Goal: Task Accomplishment & Management: Manage account settings

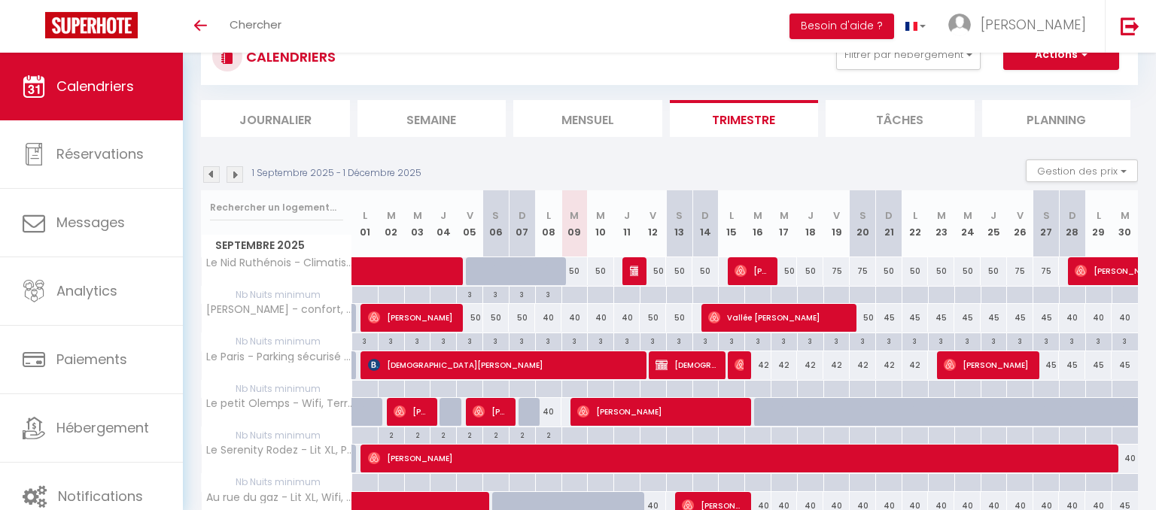
scroll to position [72, 0]
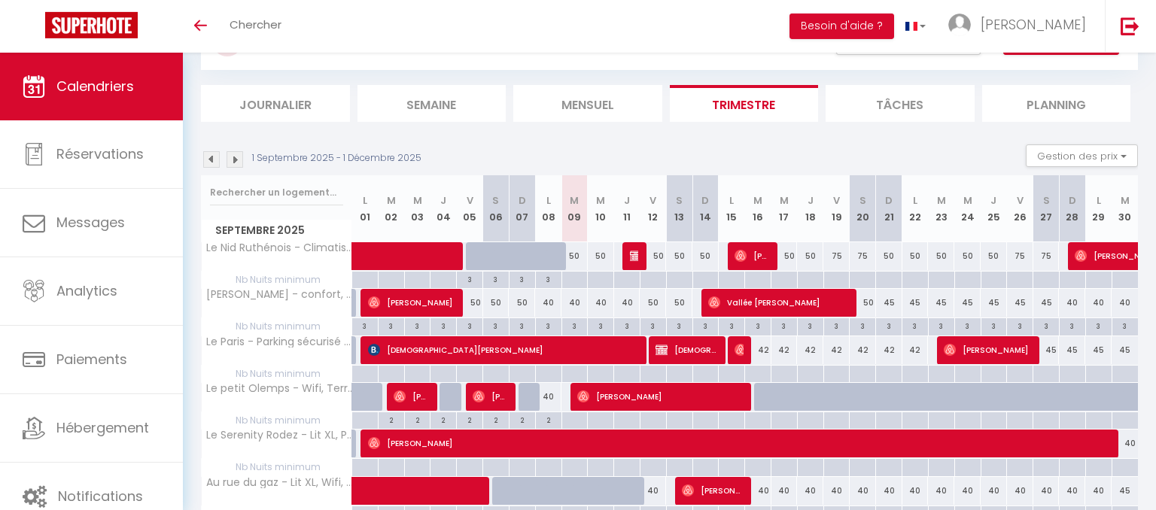
click at [643, 303] on div "50" at bounding box center [653, 303] width 26 height 28
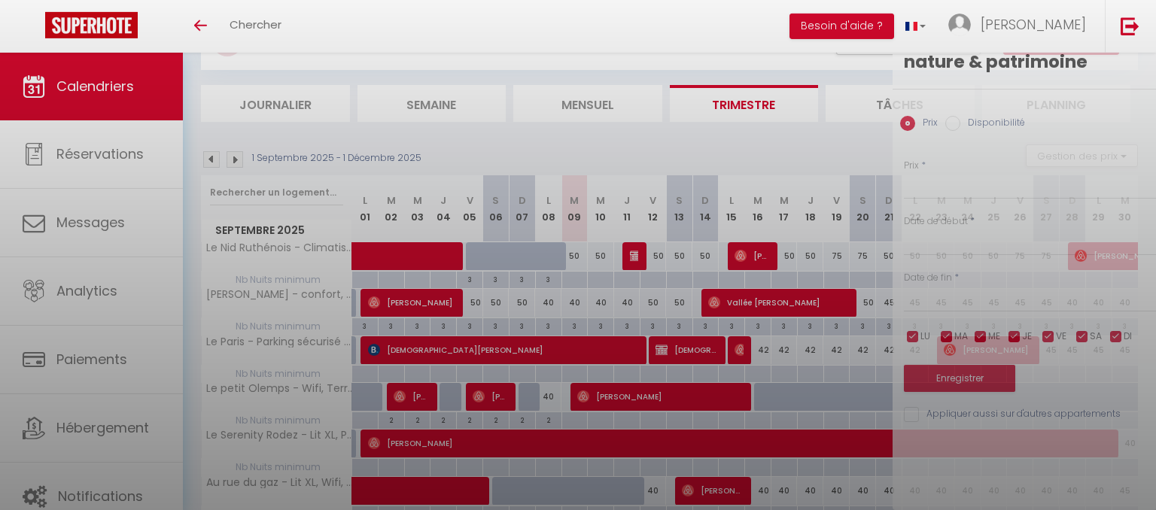
type input "50"
type input "Ven 12 Septembre 2025"
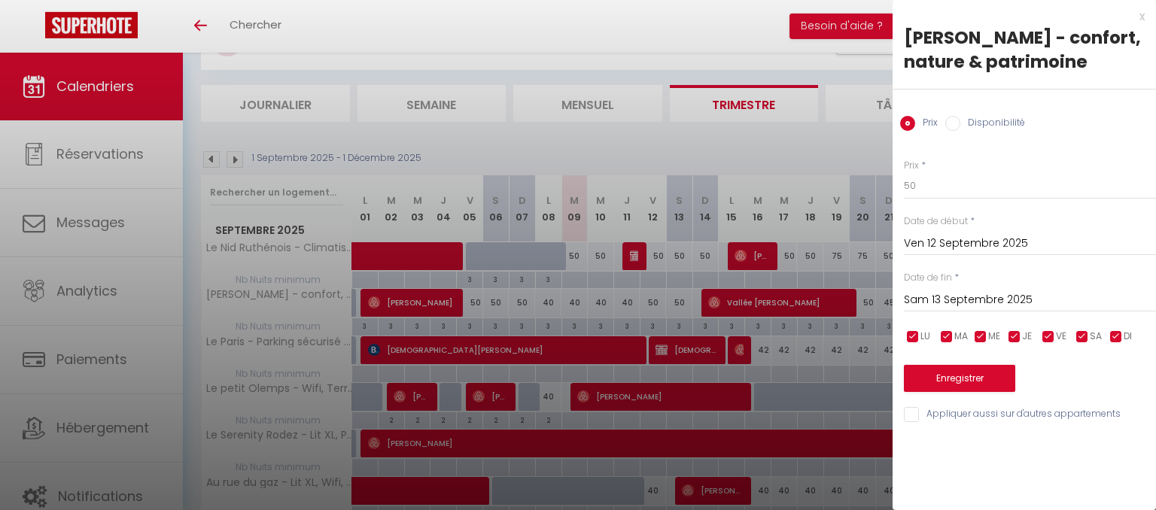
click at [1048, 300] on input "Sam 13 Septembre 2025" at bounding box center [1030, 301] width 252 height 20
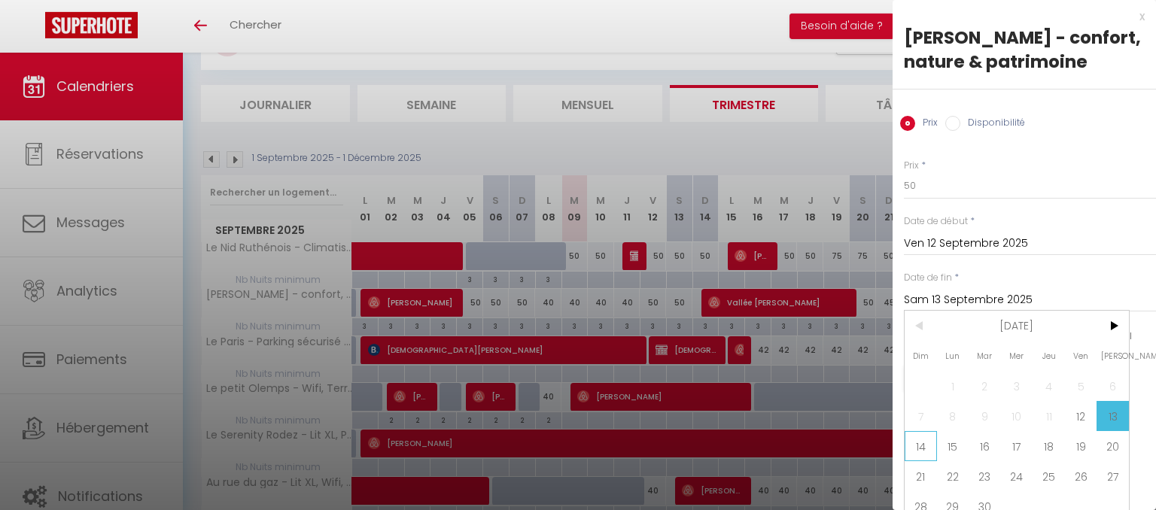
click at [930, 446] on span "14" at bounding box center [921, 446] width 32 height 30
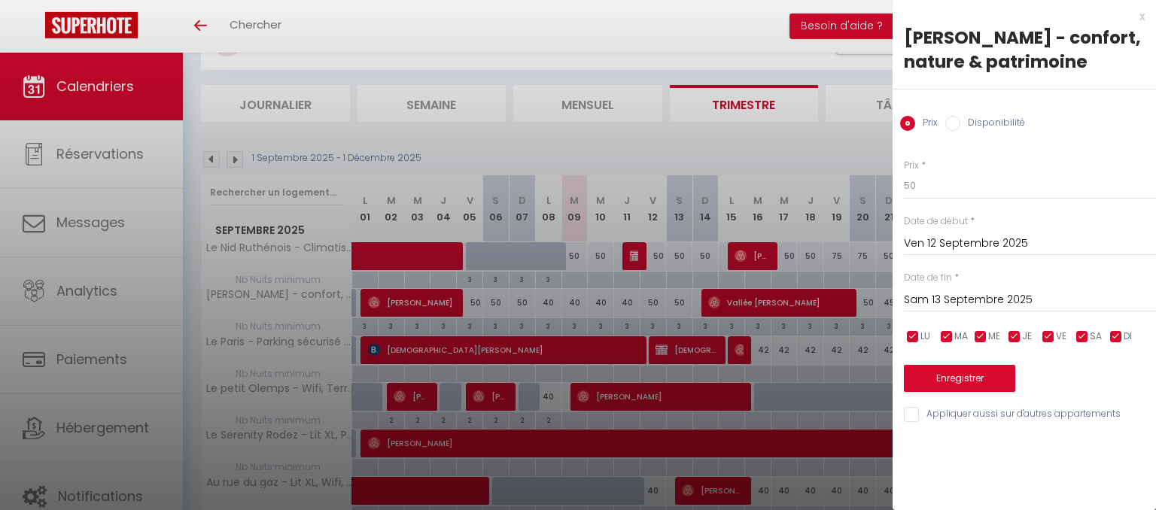
type input "Dim 14 Septembre 2025"
drag, startPoint x: 957, startPoint y: 195, endPoint x: 817, endPoint y: 236, distance: 145.3
click at [904, 199] on input "50" at bounding box center [1030, 185] width 252 height 27
type input "45"
click at [986, 379] on button "Enregistrer" at bounding box center [959, 378] width 111 height 27
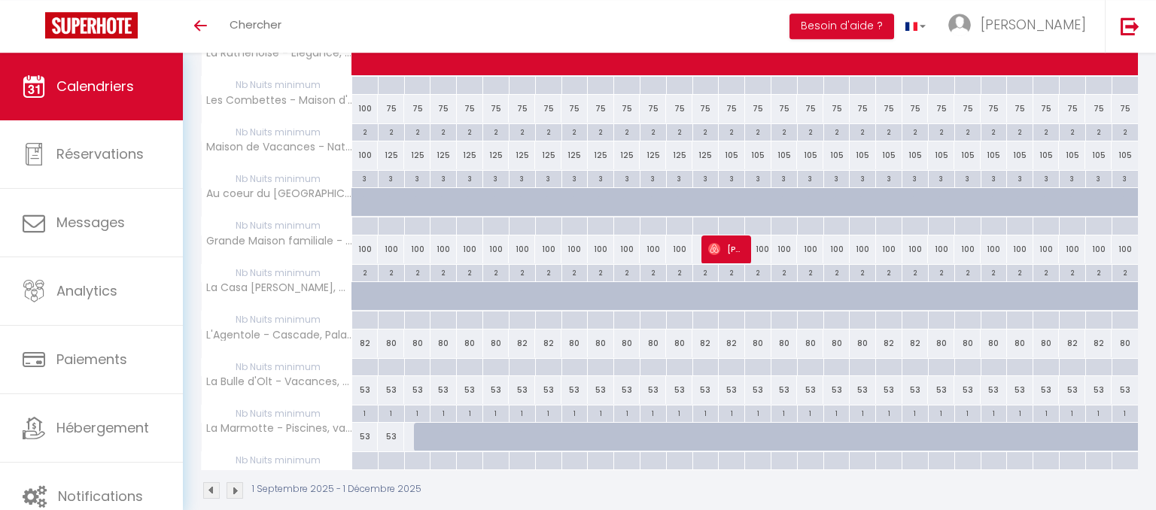
scroll to position [2616, 0]
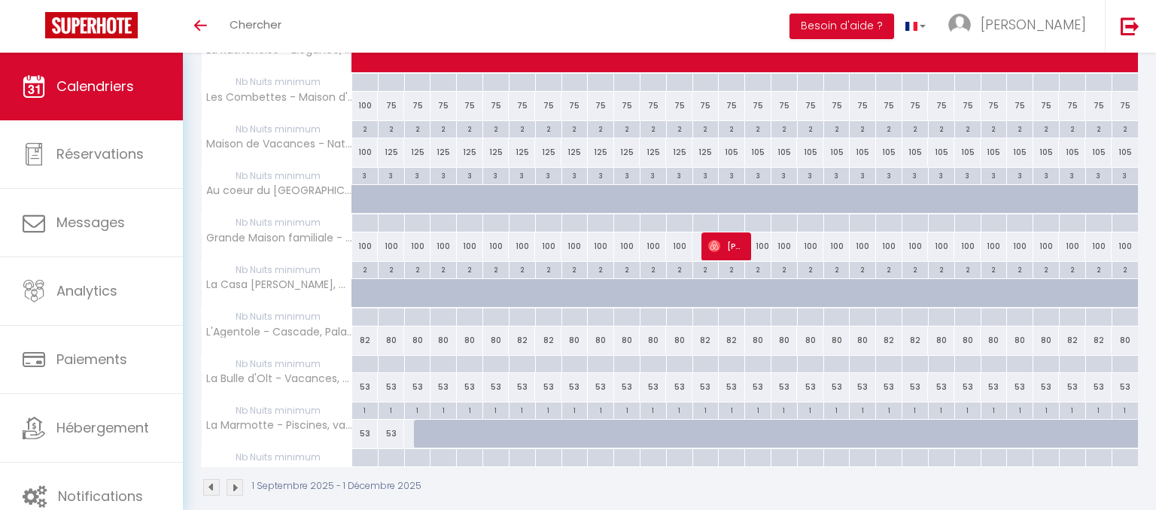
click at [239, 479] on img at bounding box center [235, 487] width 17 height 17
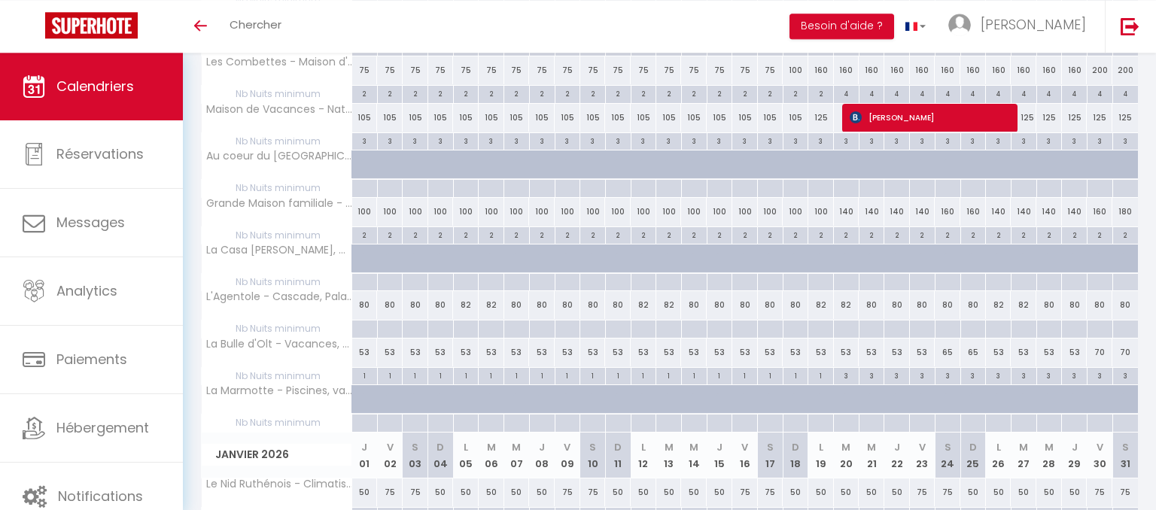
scroll to position [781, 0]
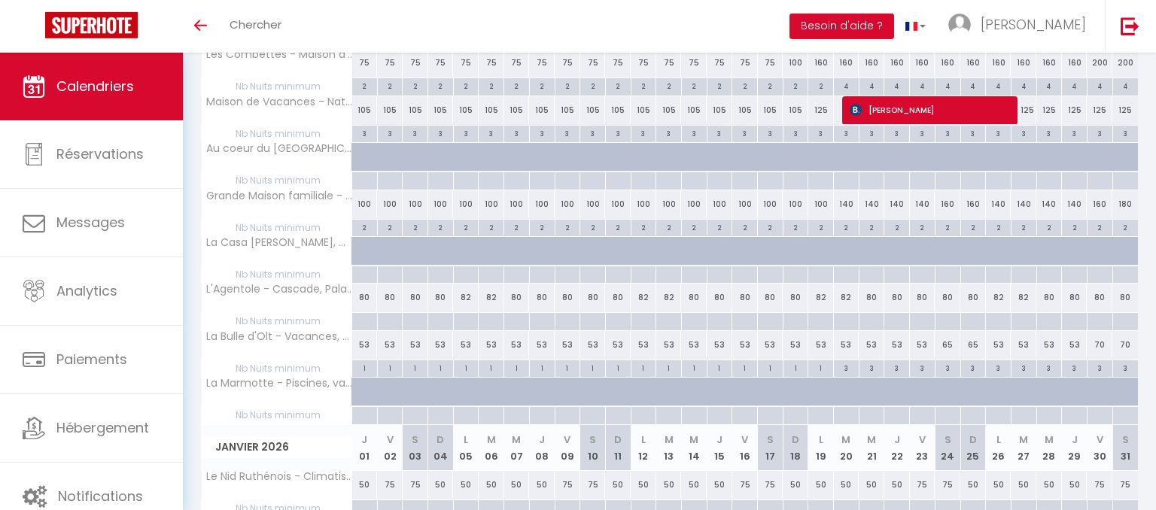
click at [854, 245] on div at bounding box center [856, 259] width 26 height 29
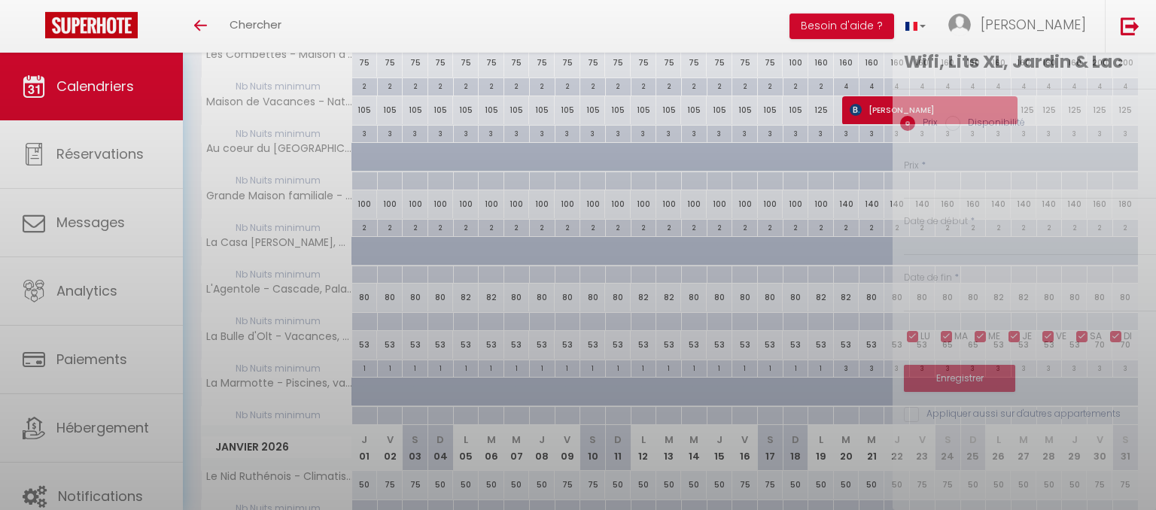
type input "200"
type input "[DATE]"
type input "Dim 21 Décembre 2025"
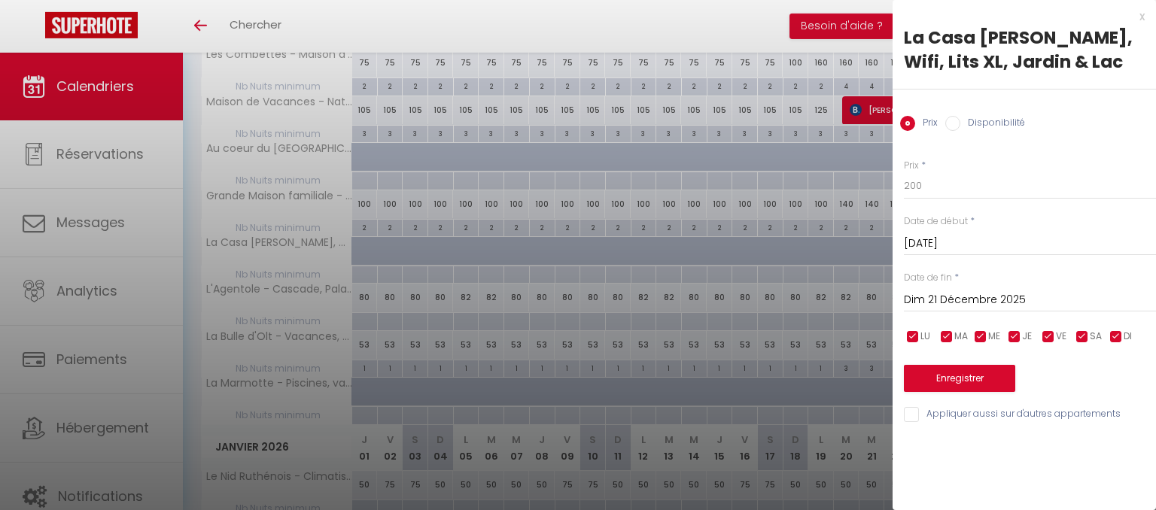
click at [1036, 243] on input "[DATE]" at bounding box center [1030, 244] width 252 height 20
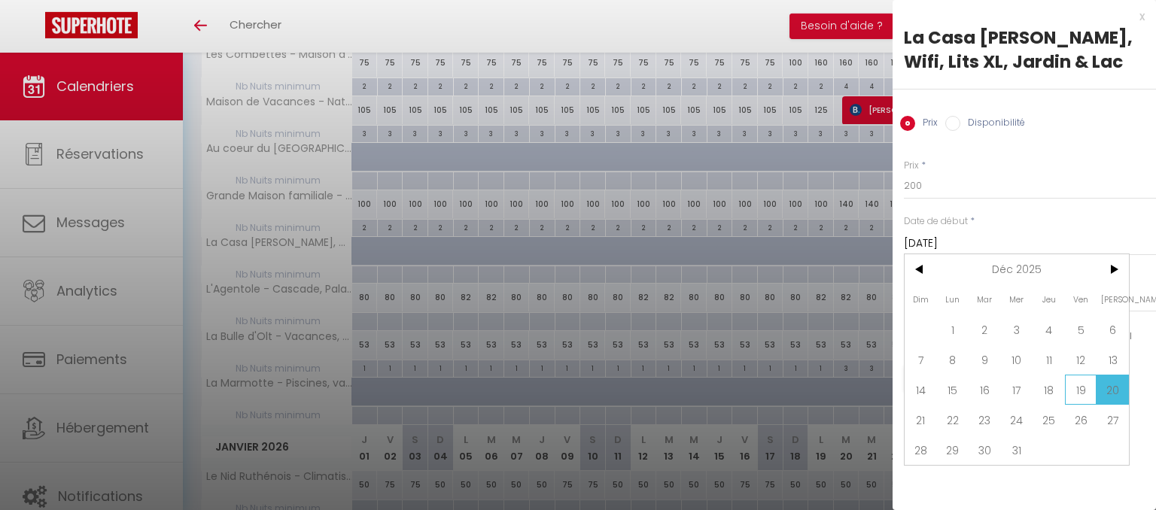
click at [1079, 391] on span "19" at bounding box center [1081, 390] width 32 height 30
type input "Ven 19 Décembre 2025"
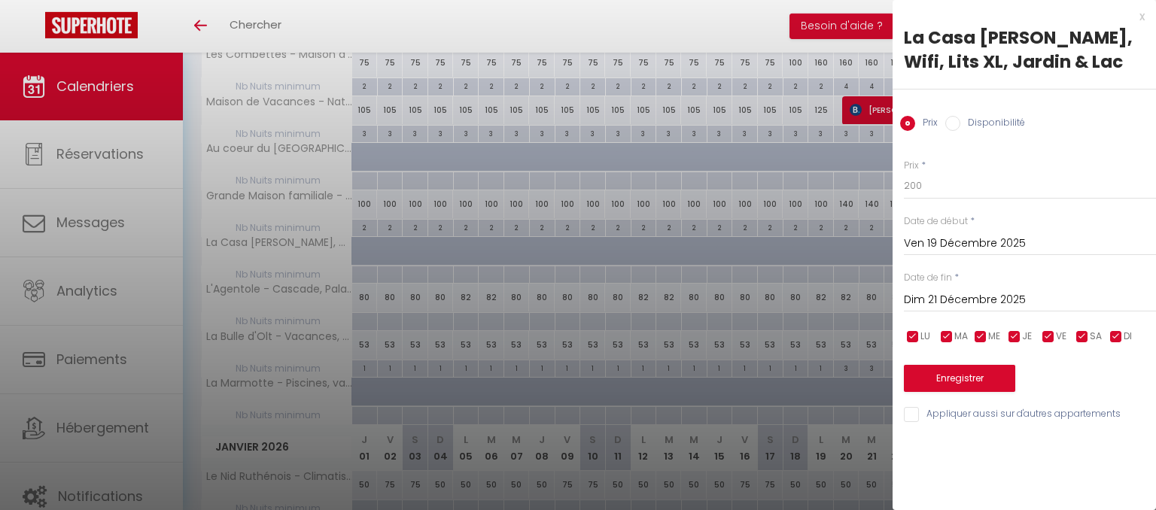
click at [1040, 299] on input "Dim 21 Décembre 2025" at bounding box center [1030, 301] width 252 height 20
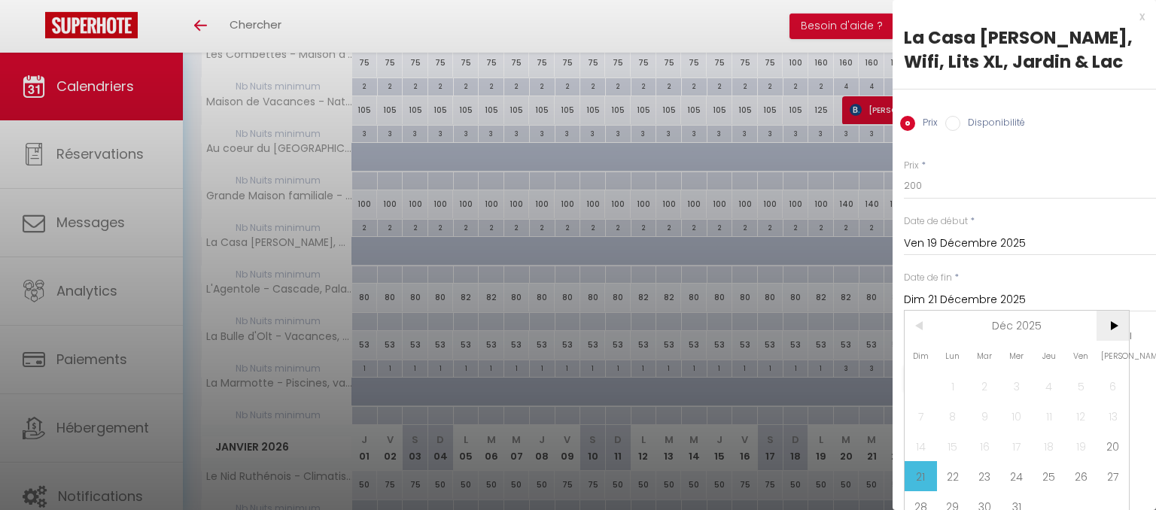
click at [1112, 331] on span ">" at bounding box center [1113, 326] width 32 height 30
click at [920, 418] on span "4" at bounding box center [921, 416] width 32 height 30
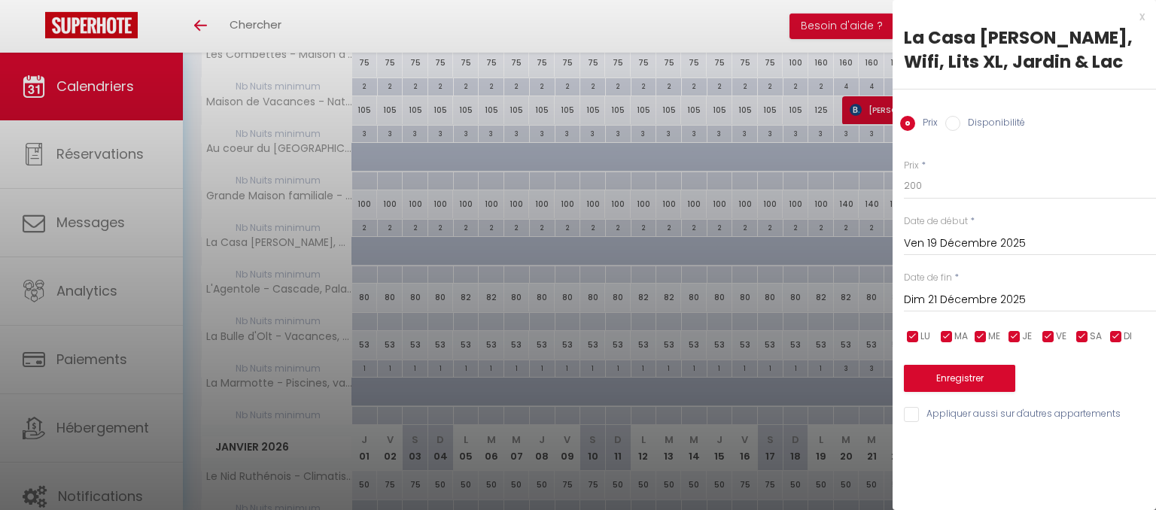
type input "Dim 04 Janvier 2026"
click at [950, 126] on input "Disponibilité" at bounding box center [952, 123] width 15 height 15
radio input "true"
radio input "false"
click at [977, 382] on button "Enregistrer" at bounding box center [959, 380] width 111 height 27
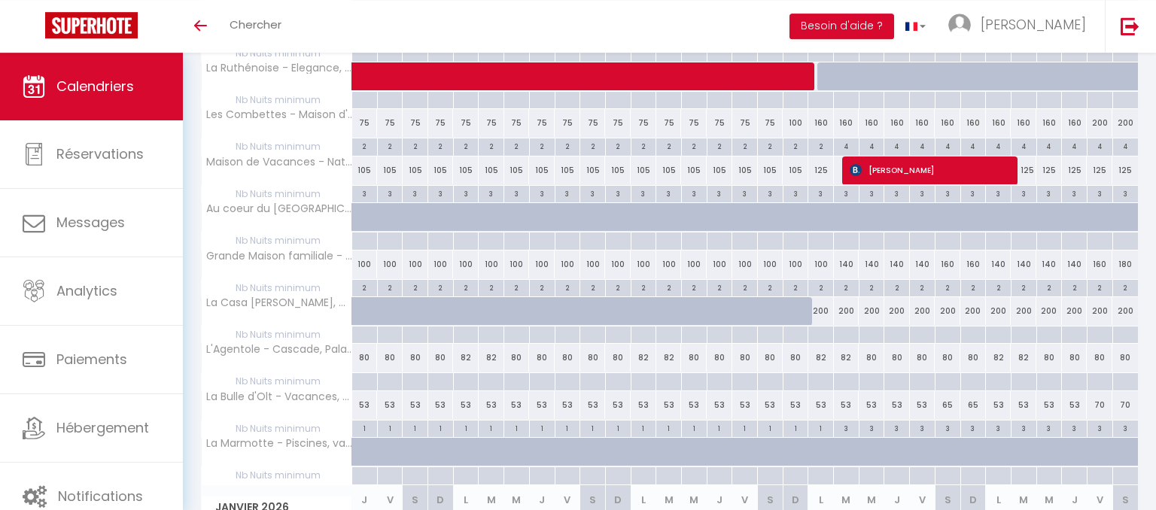
scroll to position [714, 0]
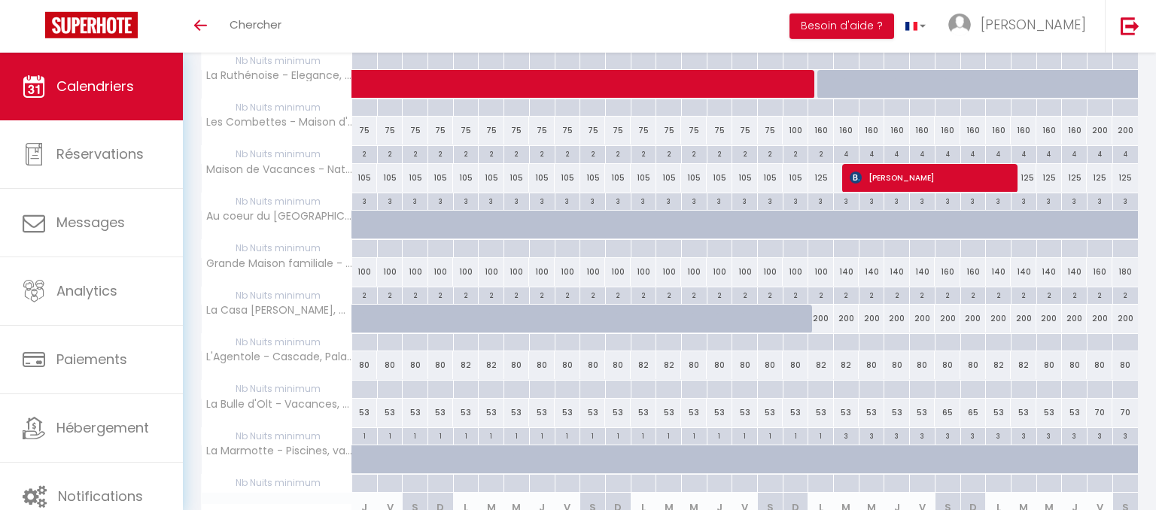
click at [826, 337] on div at bounding box center [821, 342] width 26 height 17
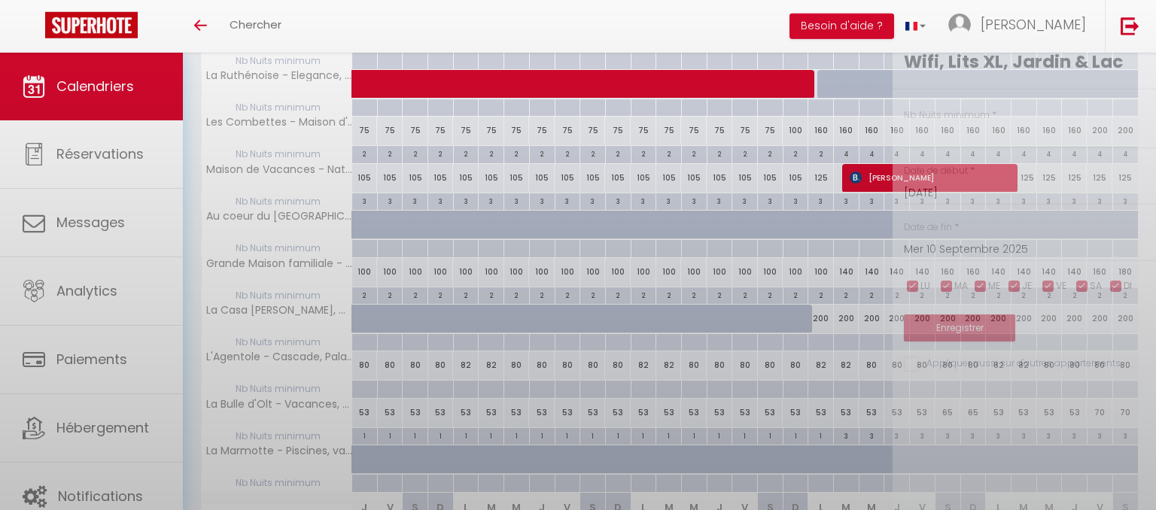
type input "Ven 19 Décembre 2025"
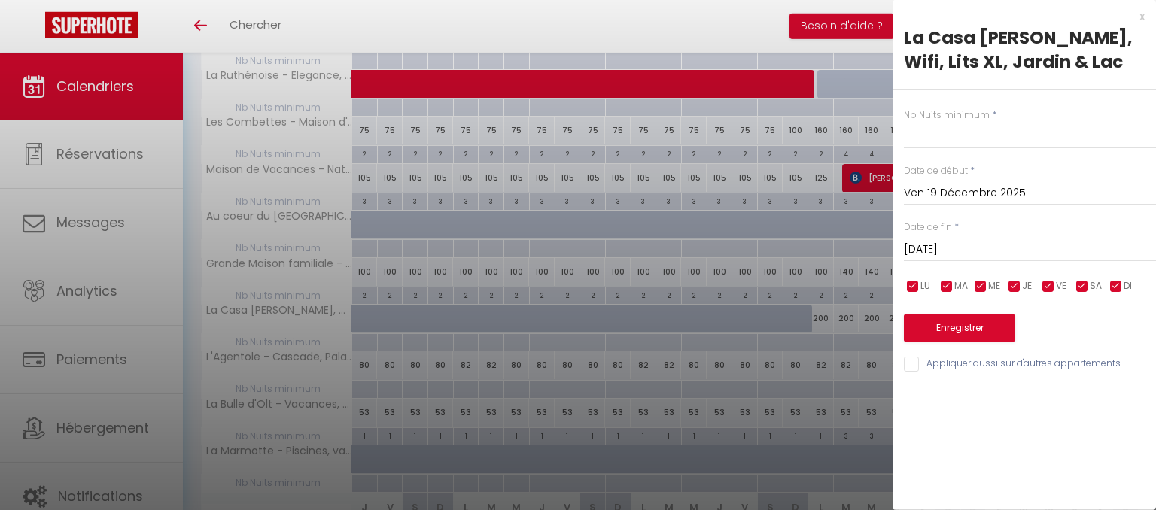
click at [1051, 249] on input "[DATE]" at bounding box center [1030, 250] width 252 height 20
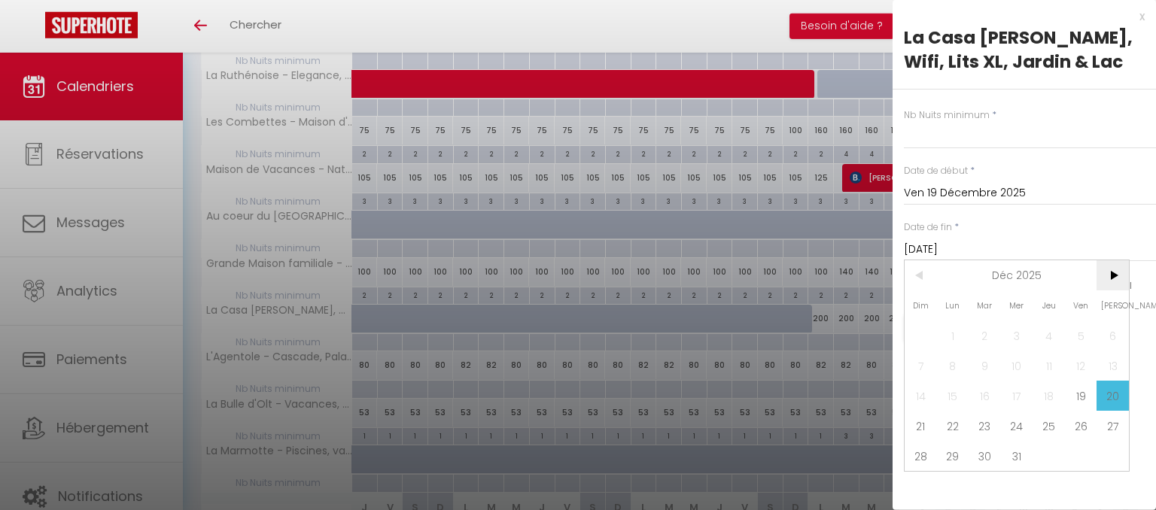
click at [1116, 282] on span ">" at bounding box center [1113, 275] width 32 height 30
click at [925, 376] on span "4" at bounding box center [921, 366] width 32 height 30
type input "Dim 04 Janvier 2026"
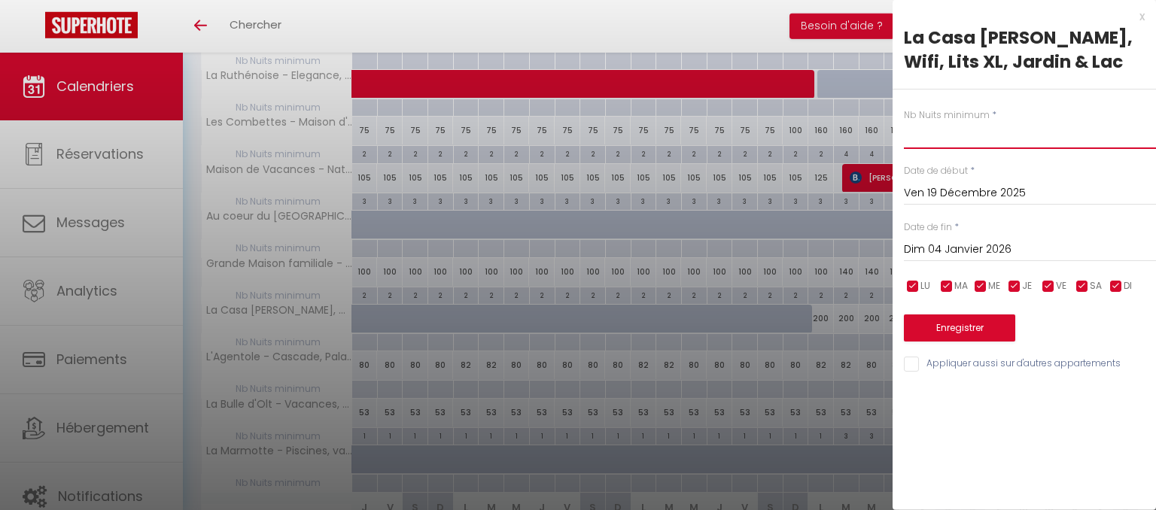
click at [926, 141] on input "text" at bounding box center [1030, 135] width 252 height 27
type input "4"
click at [973, 330] on button "Enregistrer" at bounding box center [959, 328] width 111 height 27
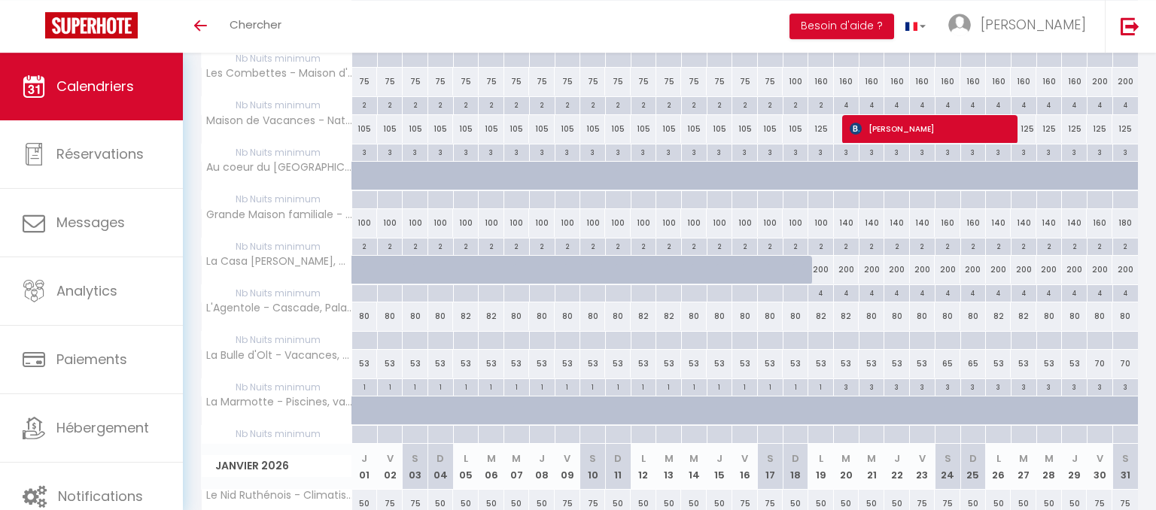
scroll to position [766, 0]
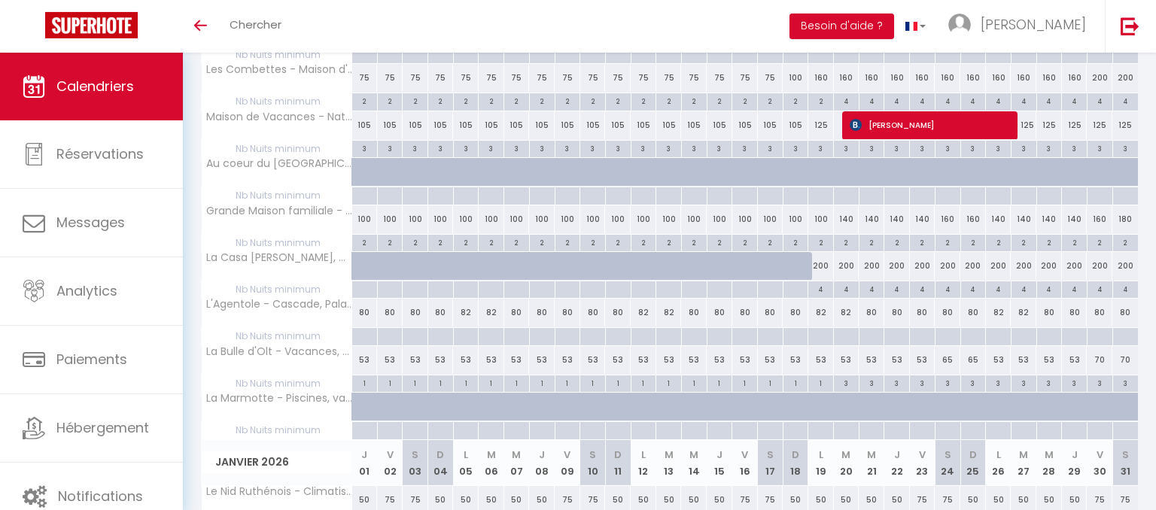
click at [824, 266] on div "200" at bounding box center [821, 266] width 26 height 28
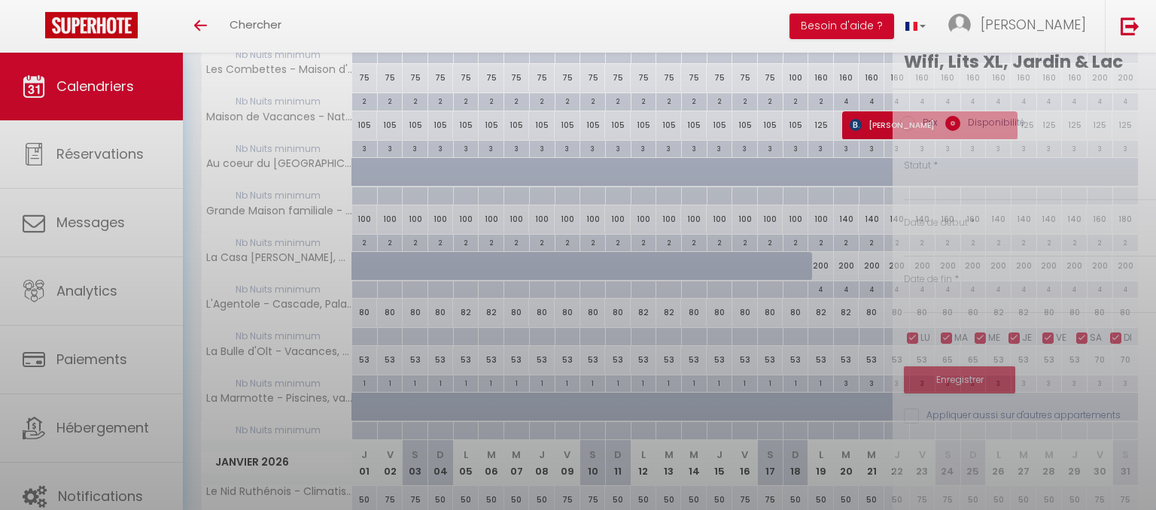
type input "200"
select select "1"
type input "Ven 19 Décembre 2025"
type input "[DATE]"
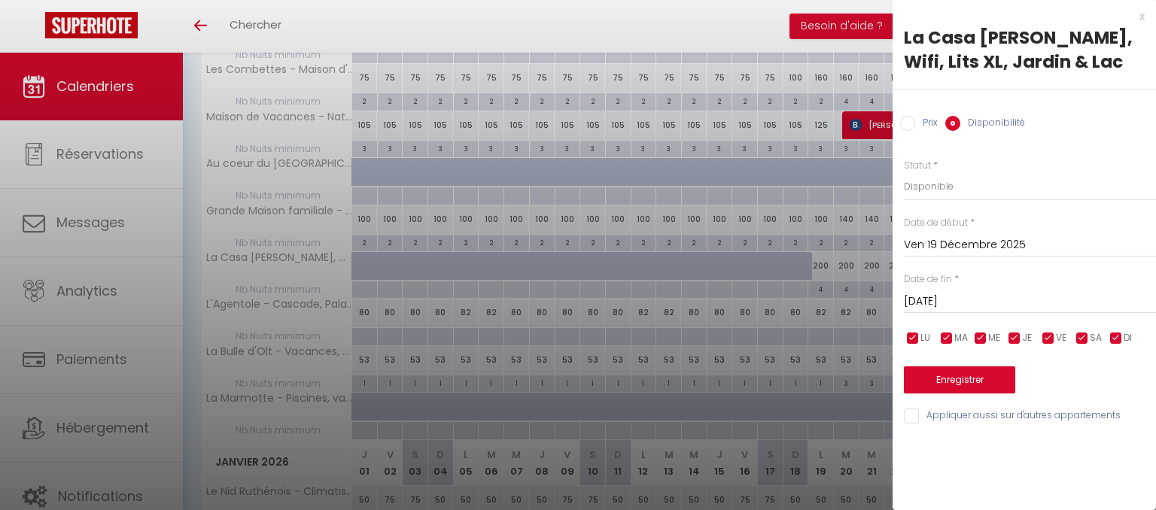
click at [930, 126] on label "Prix" at bounding box center [926, 124] width 23 height 17
click at [915, 126] on input "Prix" at bounding box center [907, 123] width 15 height 15
radio input "true"
radio input "false"
click at [1055, 303] on input "[DATE]" at bounding box center [1030, 301] width 252 height 20
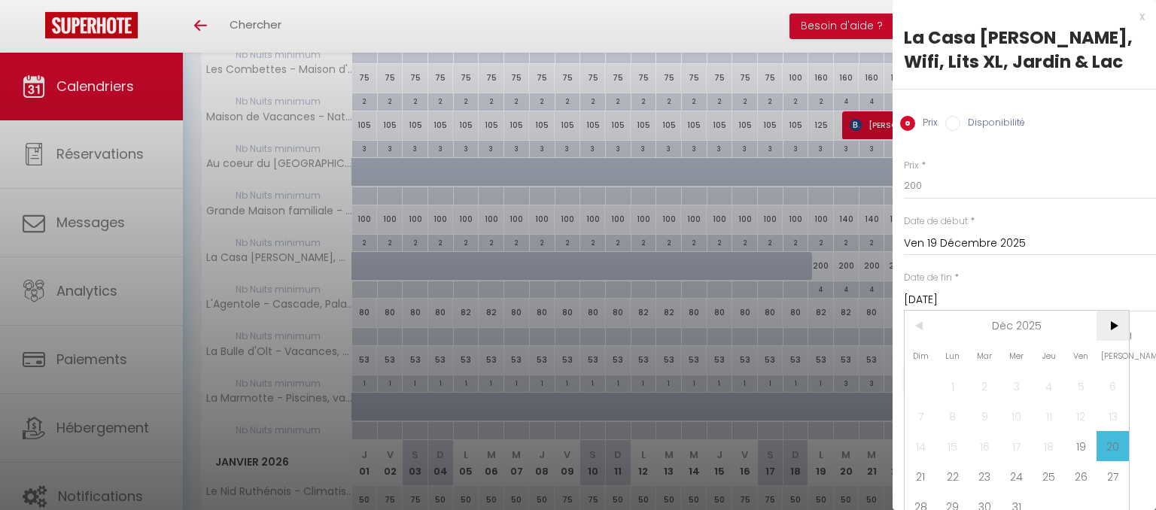
click at [1110, 333] on span ">" at bounding box center [1113, 326] width 32 height 30
click at [929, 418] on span "4" at bounding box center [921, 416] width 32 height 30
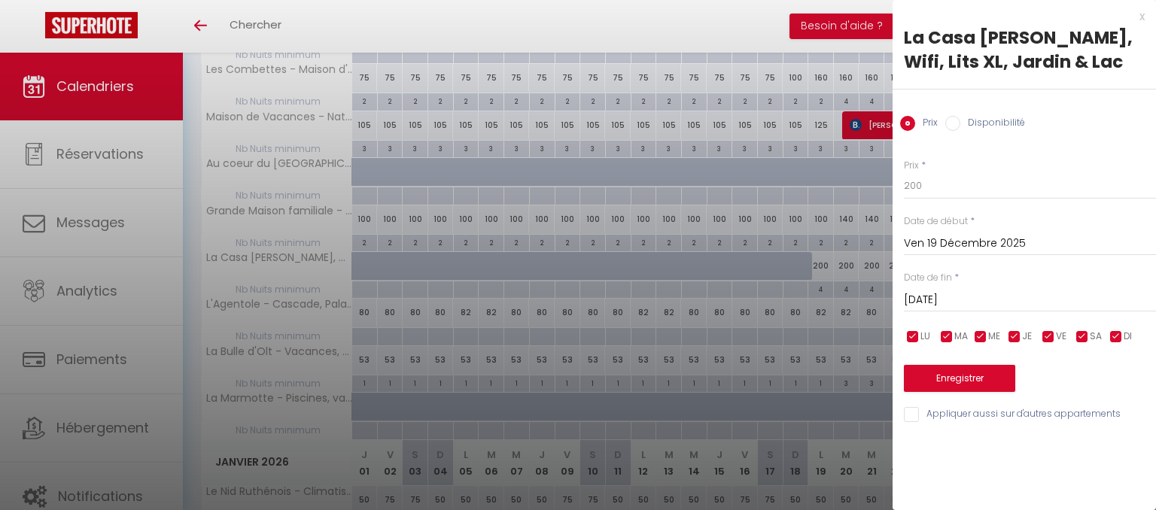
type input "Dim 04 Janvier 2026"
drag, startPoint x: 933, startPoint y: 185, endPoint x: 730, endPoint y: 202, distance: 204.0
click at [904, 199] on input "200" at bounding box center [1030, 185] width 252 height 27
type input "85"
click at [951, 380] on button "Enregistrer" at bounding box center [959, 378] width 111 height 27
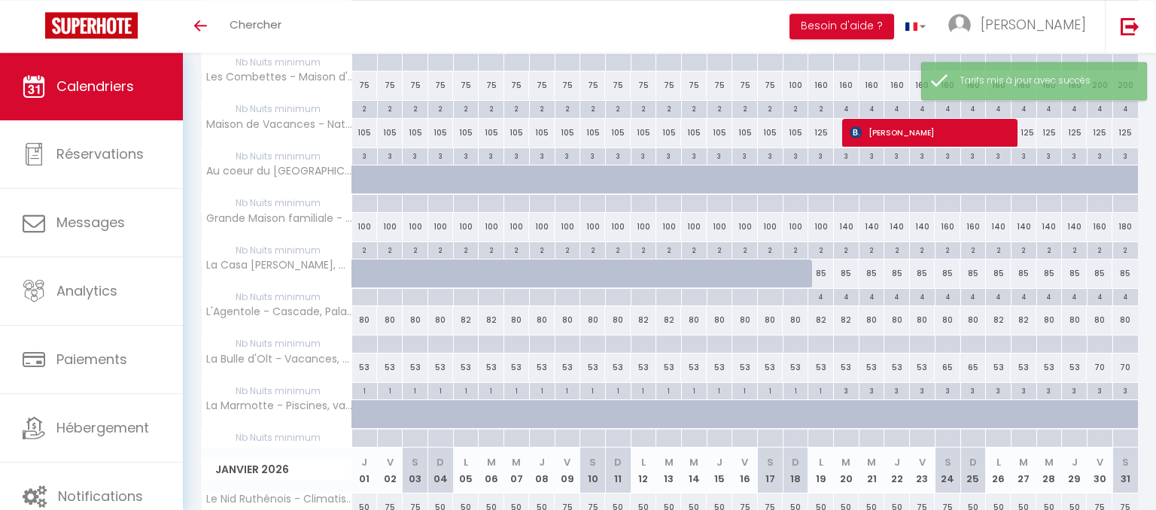
scroll to position [762, 0]
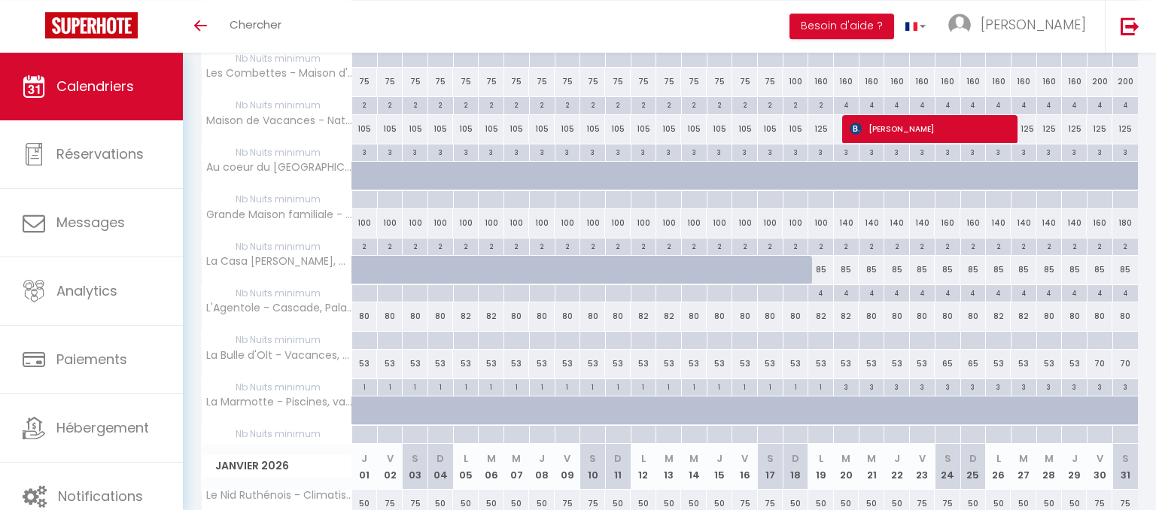
click at [921, 265] on div "85" at bounding box center [923, 270] width 26 height 28
type input "85"
type input "[DATE]"
type input "Mer 24 Décembre 2025"
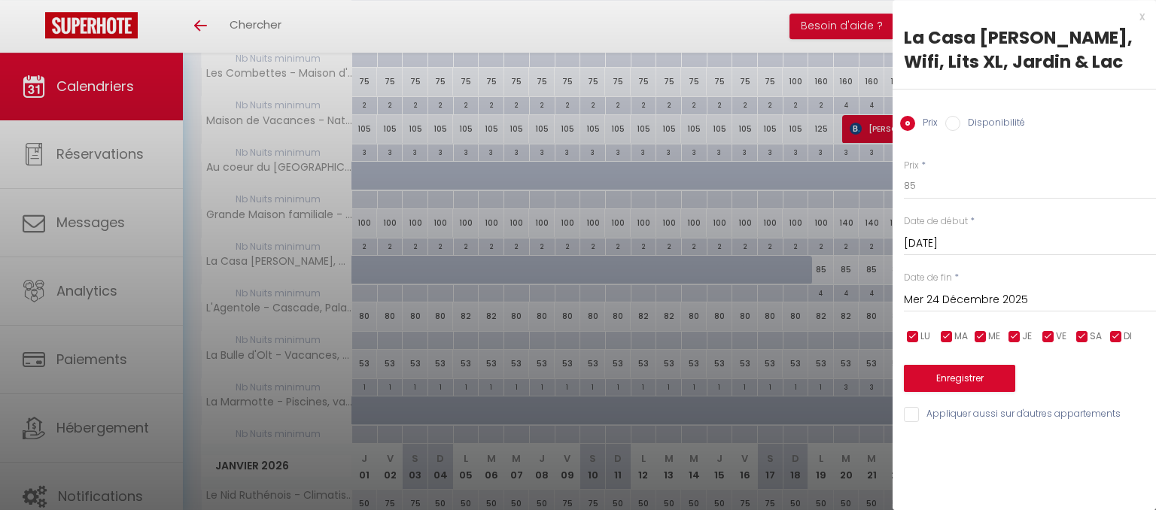
click at [1046, 241] on input "[DATE]" at bounding box center [1030, 244] width 252 height 20
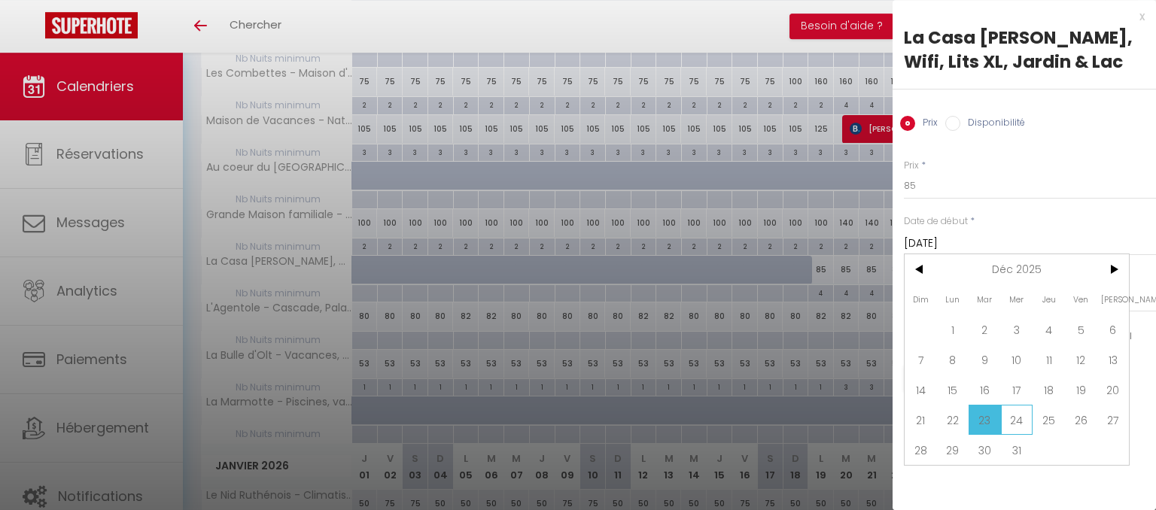
click at [1019, 410] on span "24" at bounding box center [1017, 420] width 32 height 30
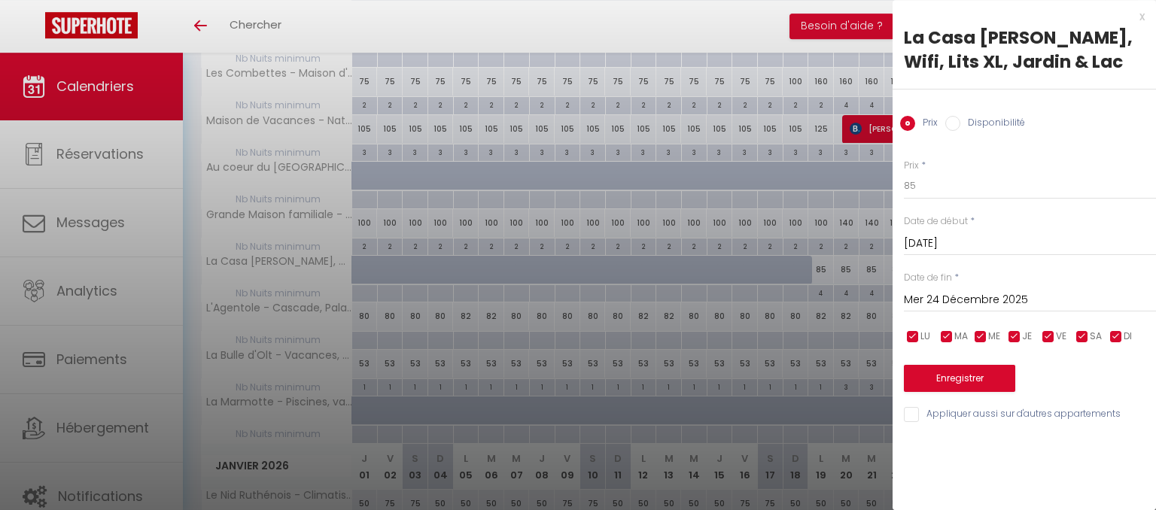
type input "Mer 24 Décembre 2025"
click at [1057, 299] on input "Mer 24 Décembre 2025" at bounding box center [1030, 301] width 252 height 20
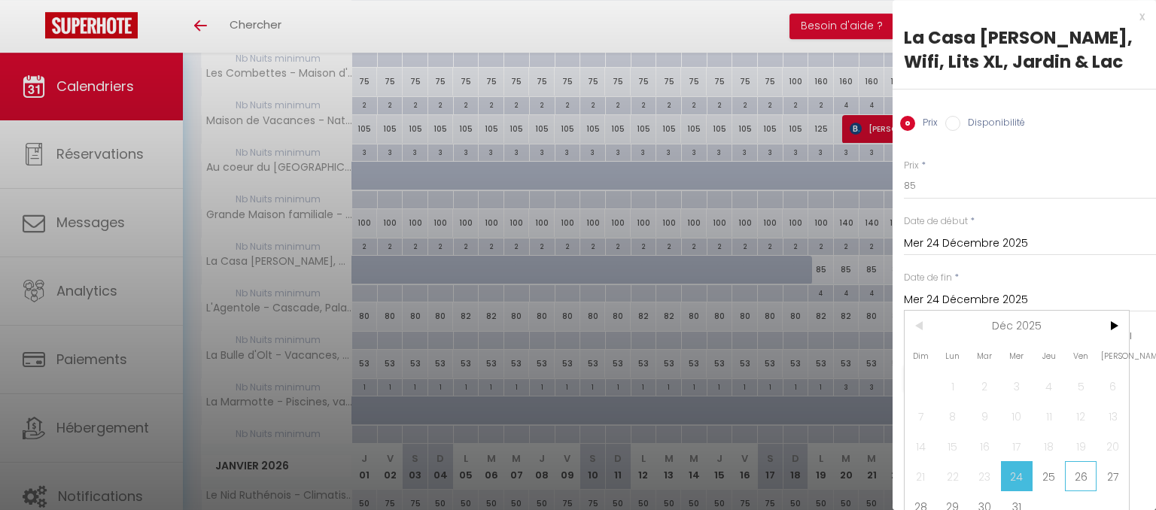
click at [1073, 481] on span "26" at bounding box center [1081, 476] width 32 height 30
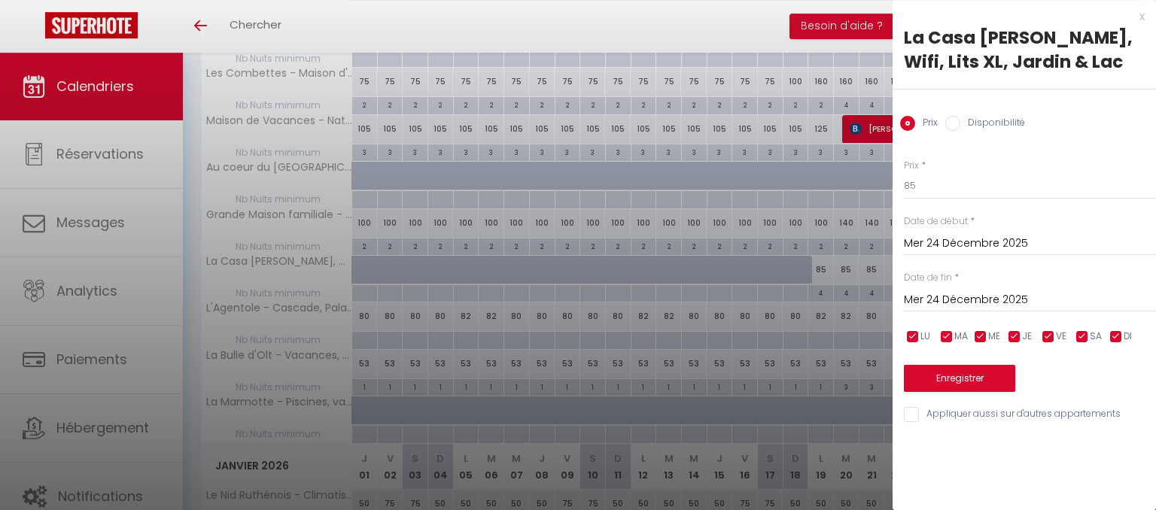
type input "Ven 26 Décembre 2025"
drag, startPoint x: 950, startPoint y: 190, endPoint x: 756, endPoint y: 199, distance: 193.6
click at [904, 199] on input "85" at bounding box center [1030, 185] width 252 height 27
type input "100"
click at [971, 377] on button "Enregistrer" at bounding box center [959, 378] width 111 height 27
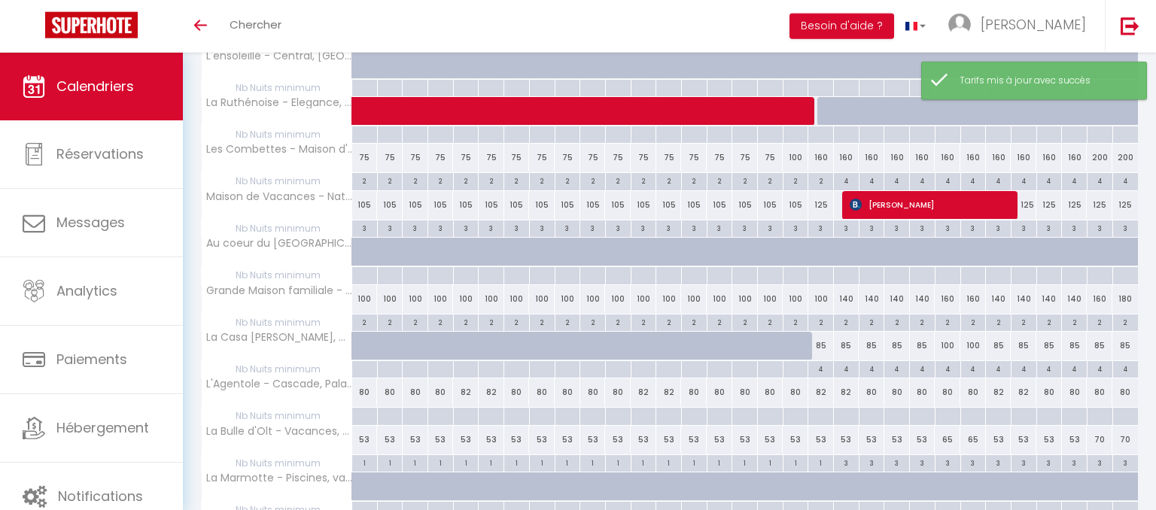
scroll to position [717, 0]
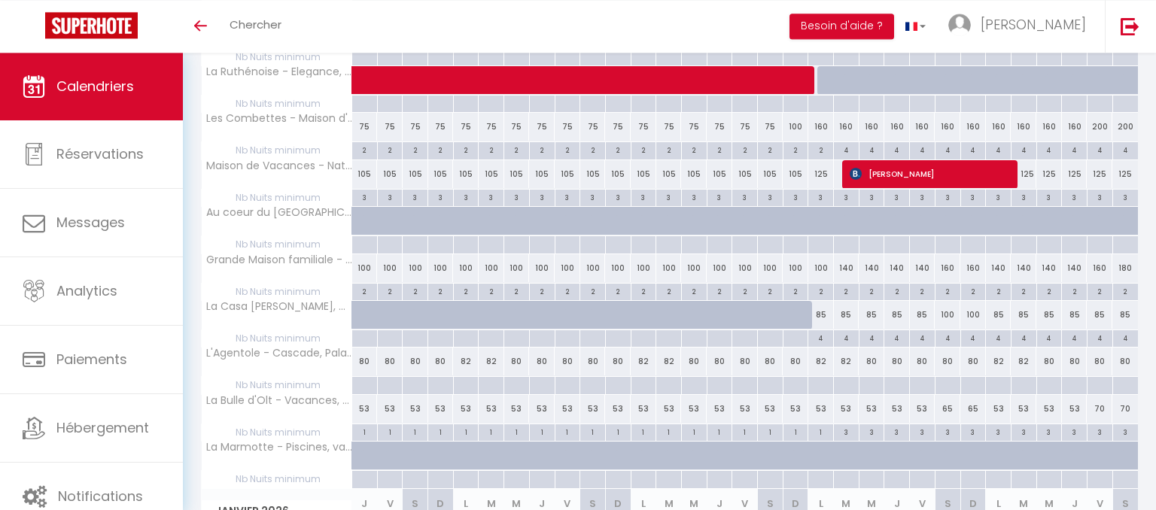
click at [1100, 313] on div "85" at bounding box center [1100, 315] width 26 height 28
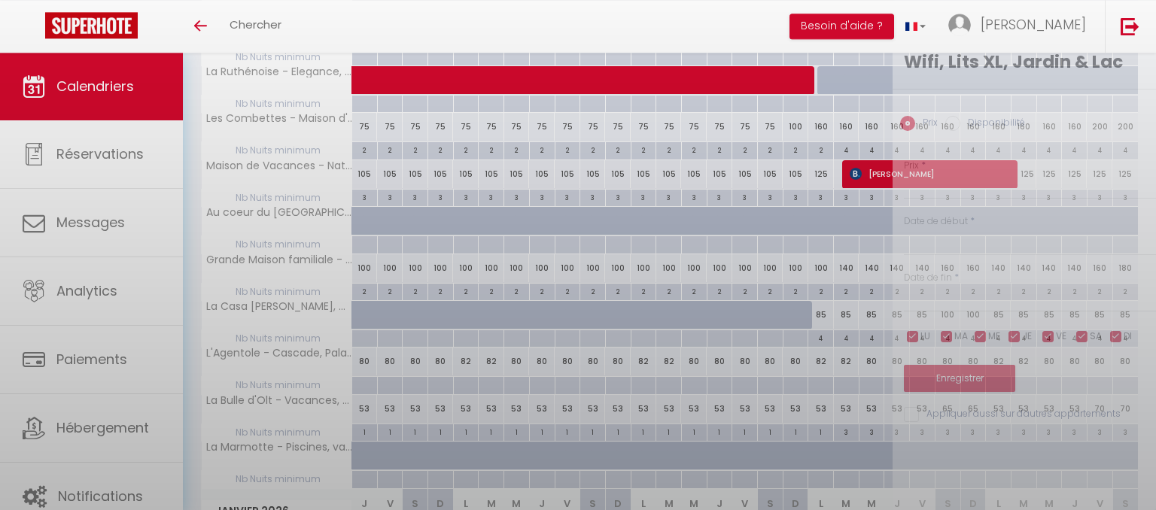
type input "85"
type input "[DATE]"
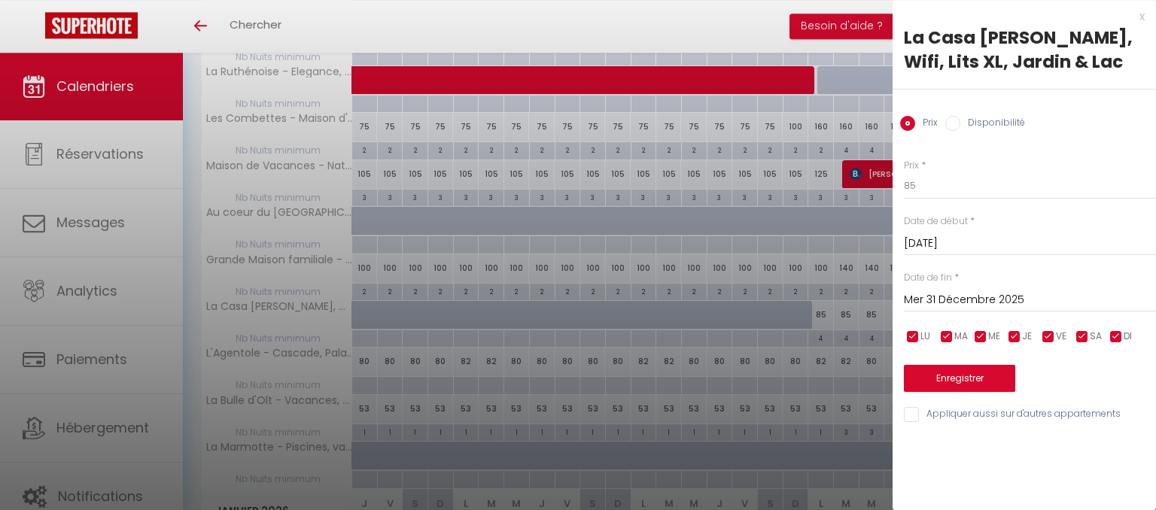
click at [1040, 304] on input "Mer 31 Décembre 2025" at bounding box center [1030, 301] width 252 height 20
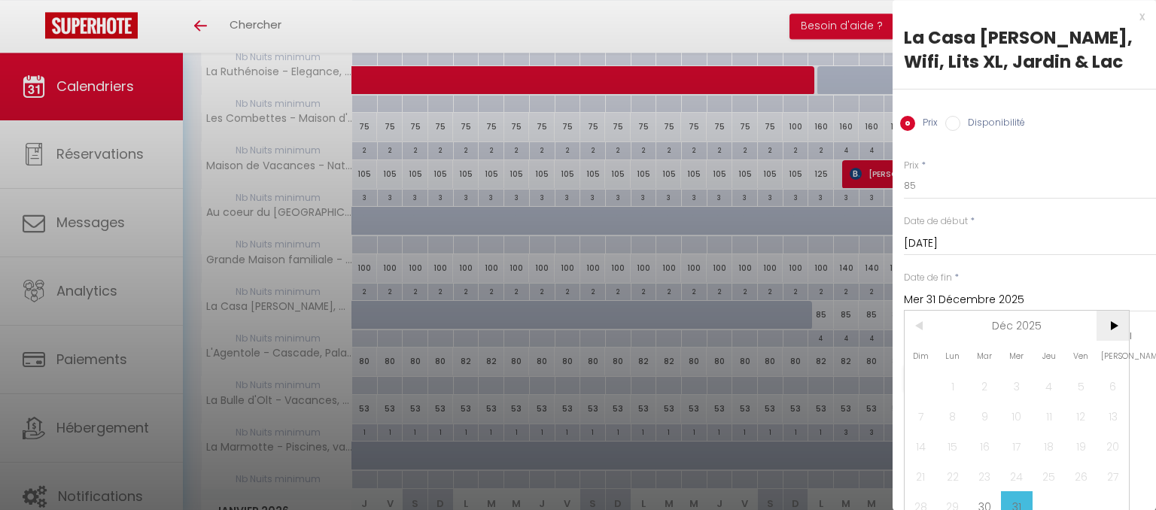
click at [1118, 333] on span ">" at bounding box center [1113, 326] width 32 height 30
click at [1082, 389] on span "2" at bounding box center [1081, 386] width 32 height 30
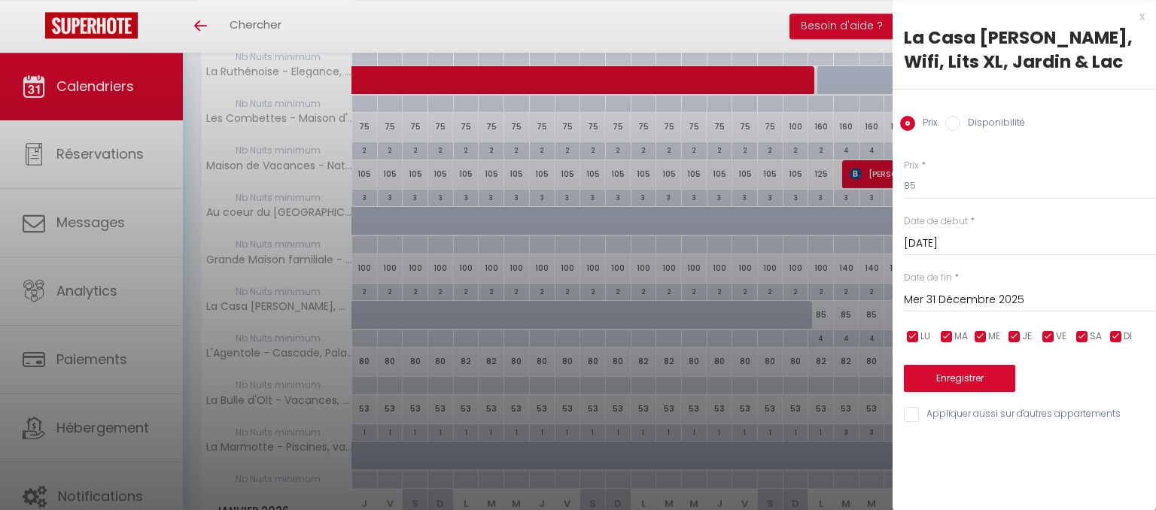
type input "Ven 02 Janvier 2026"
drag, startPoint x: 942, startPoint y: 183, endPoint x: 820, endPoint y: 202, distance: 123.4
click at [904, 199] on input "85" at bounding box center [1030, 185] width 252 height 27
type input "110"
click at [961, 382] on button "Enregistrer" at bounding box center [959, 378] width 111 height 27
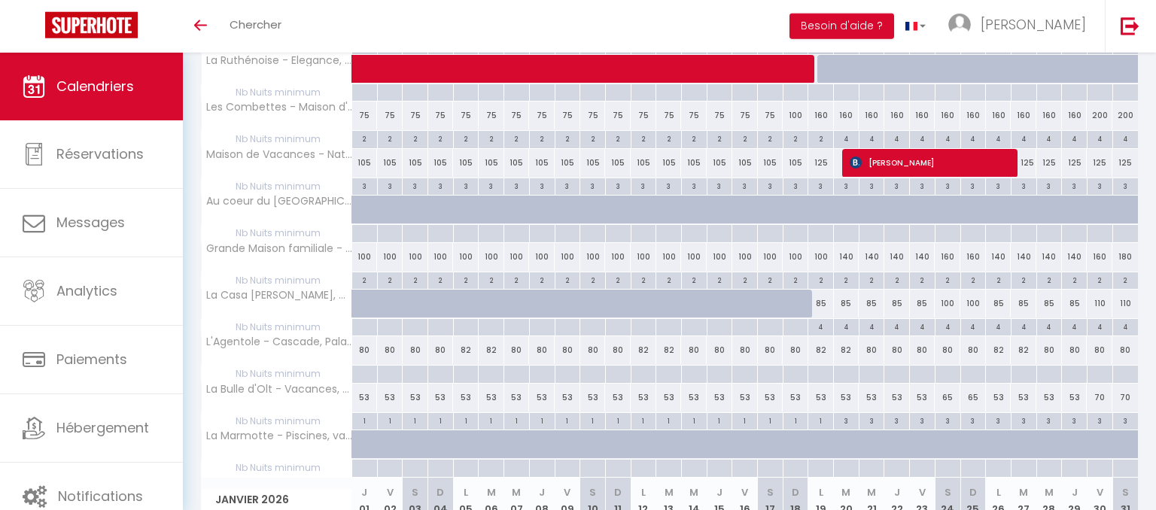
scroll to position [732, 0]
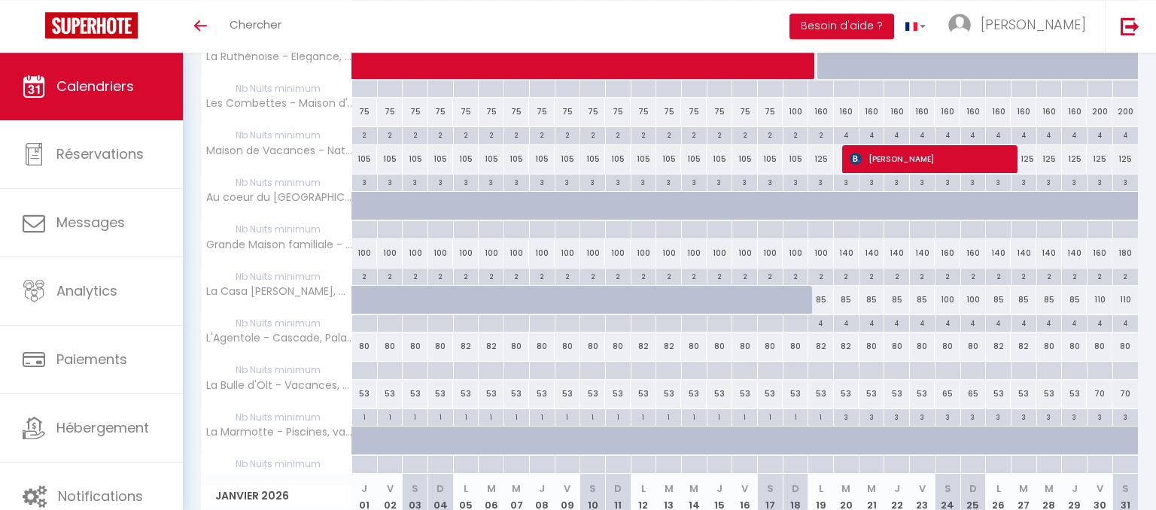
click at [974, 341] on div "80" at bounding box center [973, 347] width 26 height 28
type input "80"
type input "Jeu 25 Décembre 2025"
type input "Ven 26 Décembre 2025"
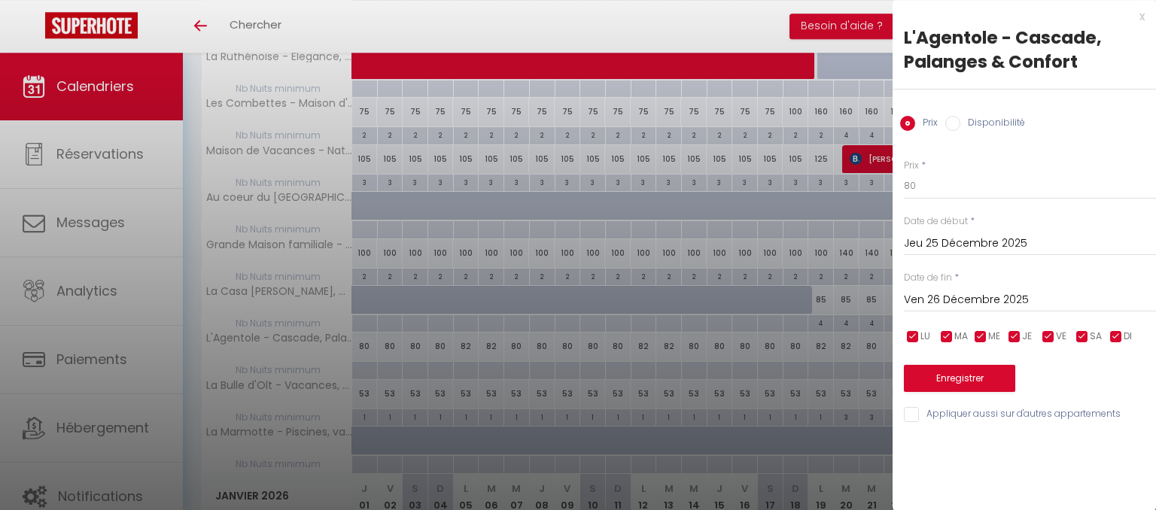
click at [1030, 244] on input "Jeu 25 Décembre 2025" at bounding box center [1030, 244] width 252 height 20
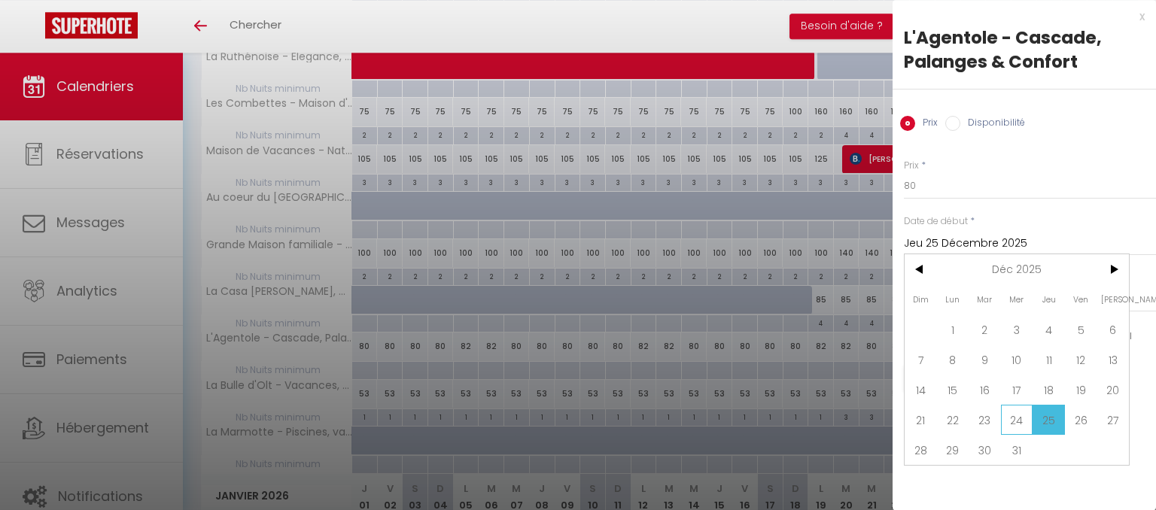
click at [1016, 416] on span "24" at bounding box center [1017, 420] width 32 height 30
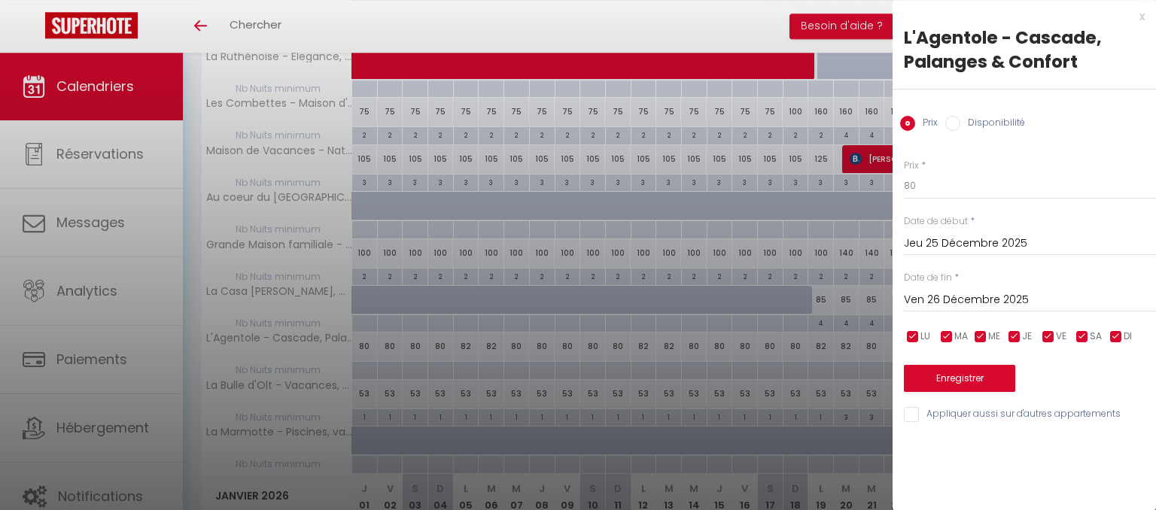
type input "Mer 24 Décembre 2025"
drag, startPoint x: 950, startPoint y: 186, endPoint x: 759, endPoint y: 169, distance: 191.2
click at [904, 172] on input "80" at bounding box center [1030, 185] width 252 height 27
type input "90"
click at [969, 380] on button "Enregistrer" at bounding box center [959, 378] width 111 height 27
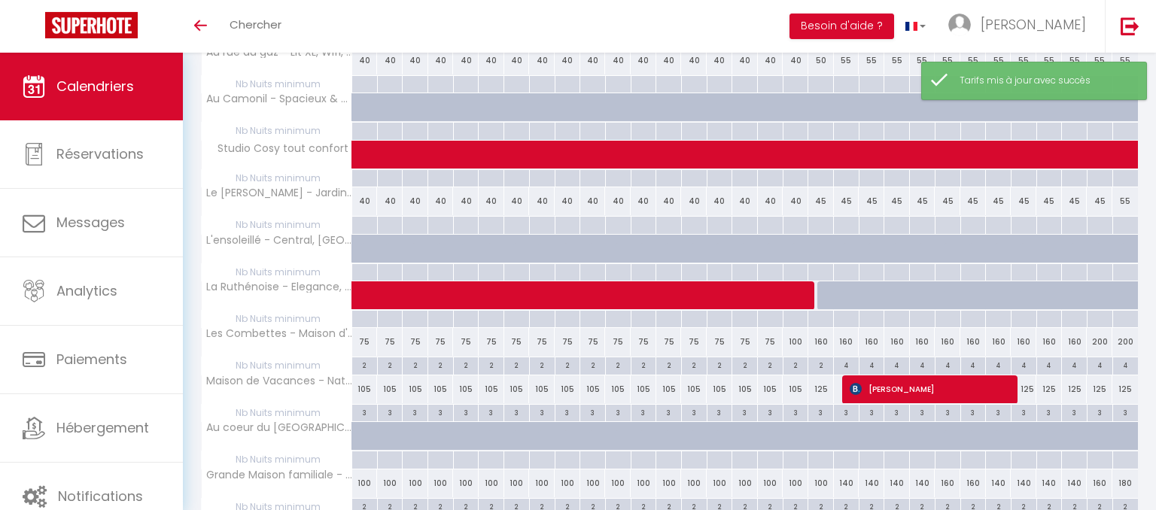
scroll to position [793, 0]
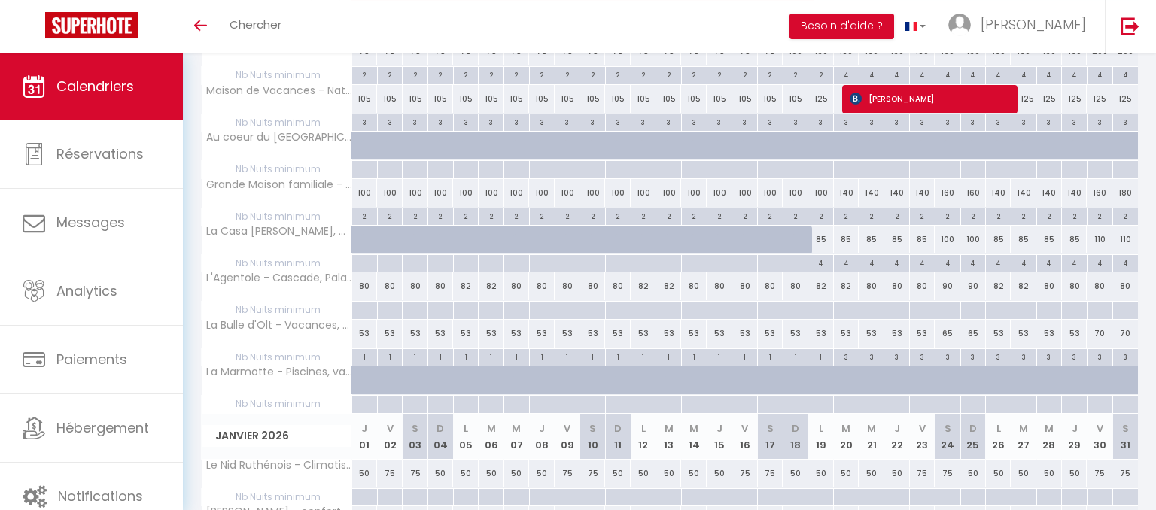
click at [1105, 284] on div "80" at bounding box center [1100, 286] width 26 height 28
type input "80"
type input "[DATE]"
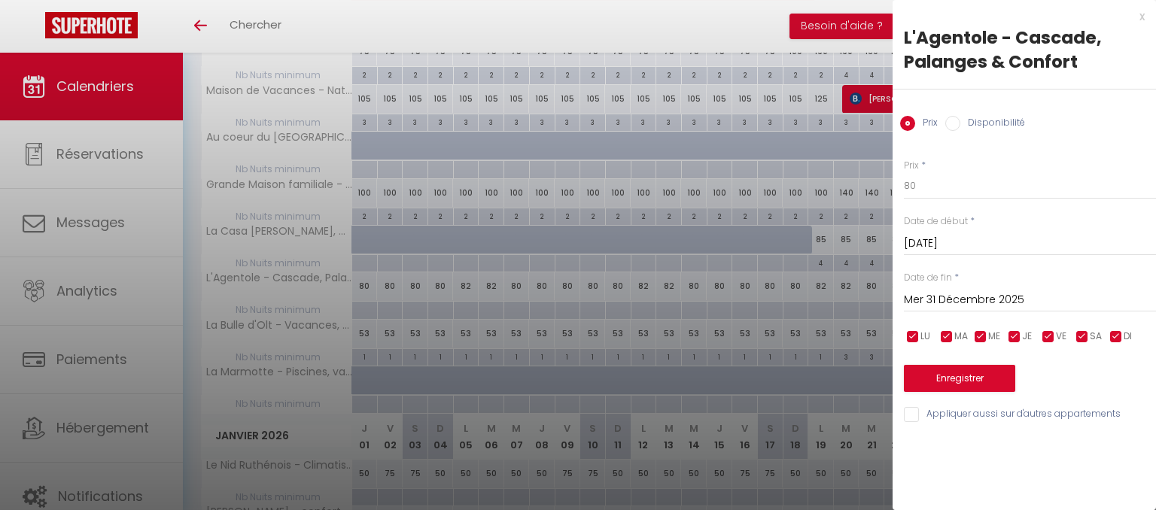
click at [1039, 303] on input "Mer 31 Décembre 2025" at bounding box center [1030, 301] width 252 height 20
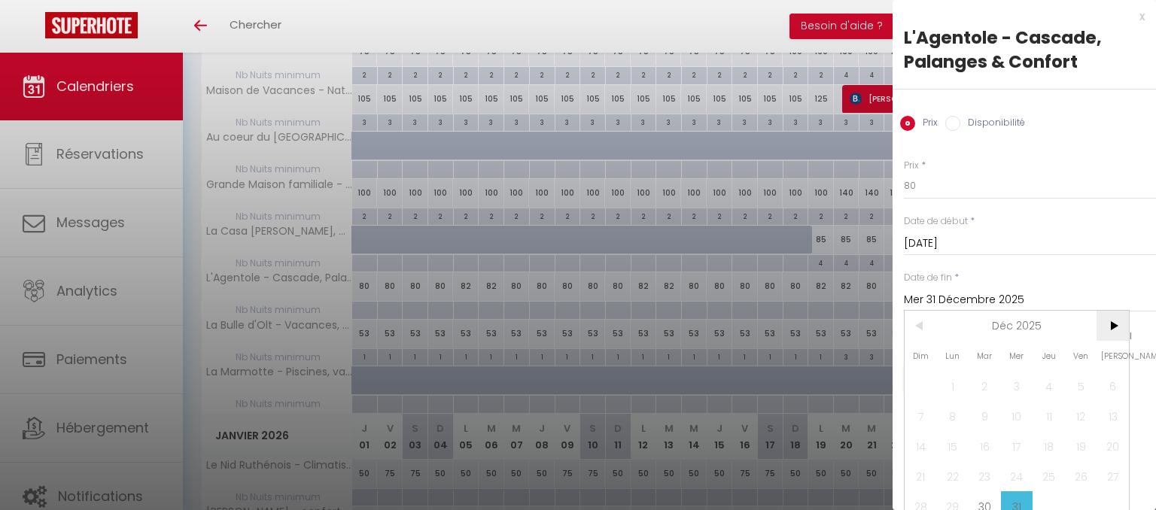
click at [1106, 330] on span ">" at bounding box center [1113, 326] width 32 height 30
click at [1084, 387] on span "2" at bounding box center [1081, 386] width 32 height 30
type input "Ven 02 Janvier 2026"
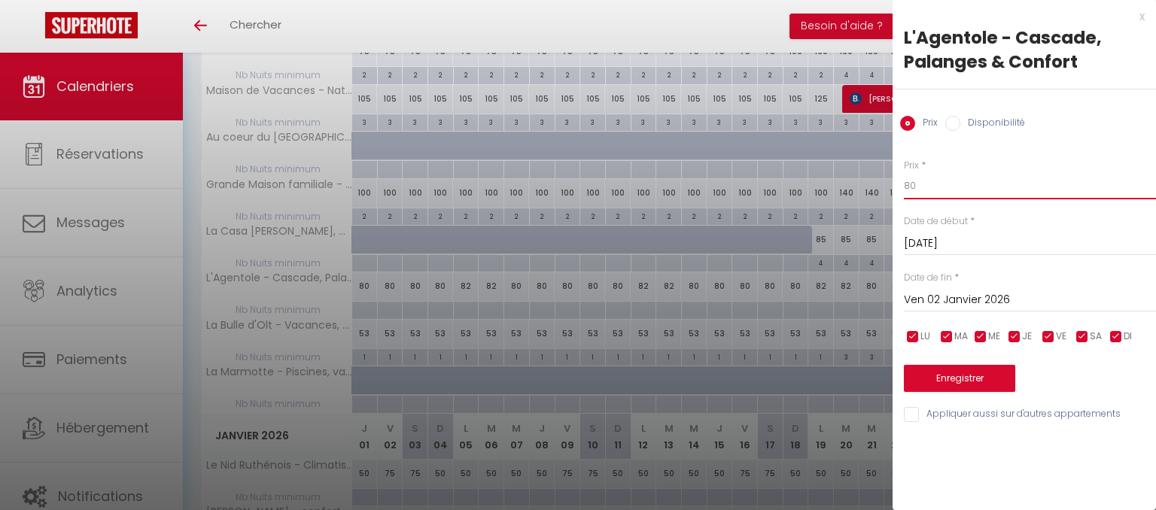
drag, startPoint x: 939, startPoint y: 185, endPoint x: 826, endPoint y: 186, distance: 112.9
click at [904, 186] on input "80" at bounding box center [1030, 185] width 252 height 27
type input "100"
click at [971, 384] on button "Enregistrer" at bounding box center [959, 378] width 111 height 27
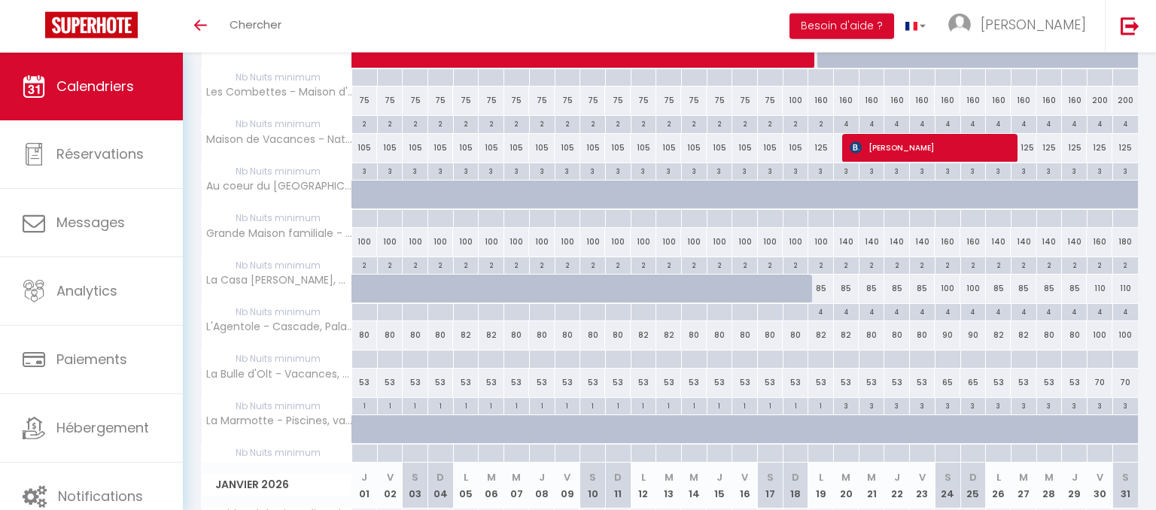
scroll to position [747, 0]
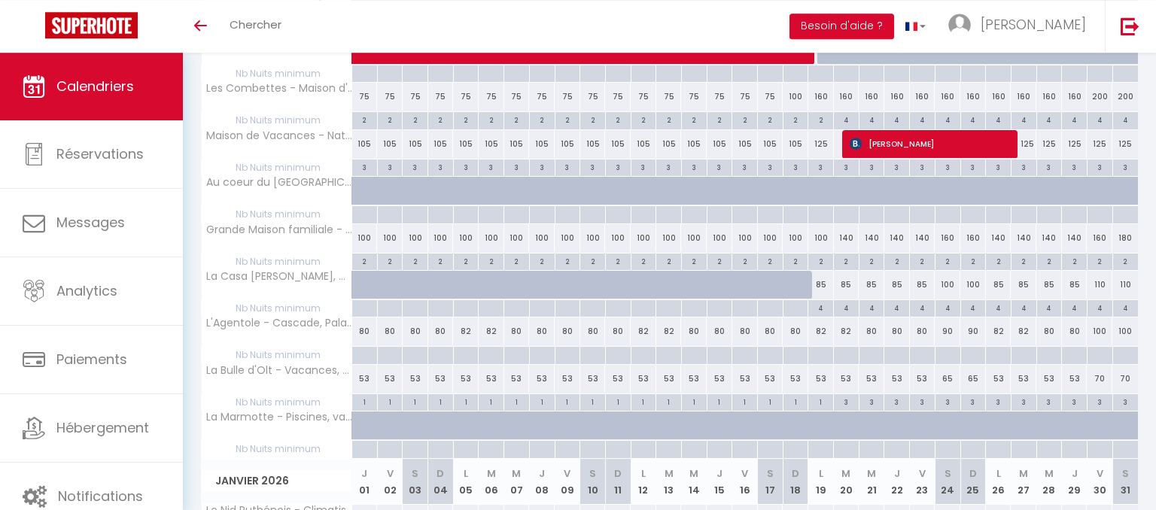
click at [818, 351] on div at bounding box center [821, 355] width 26 height 17
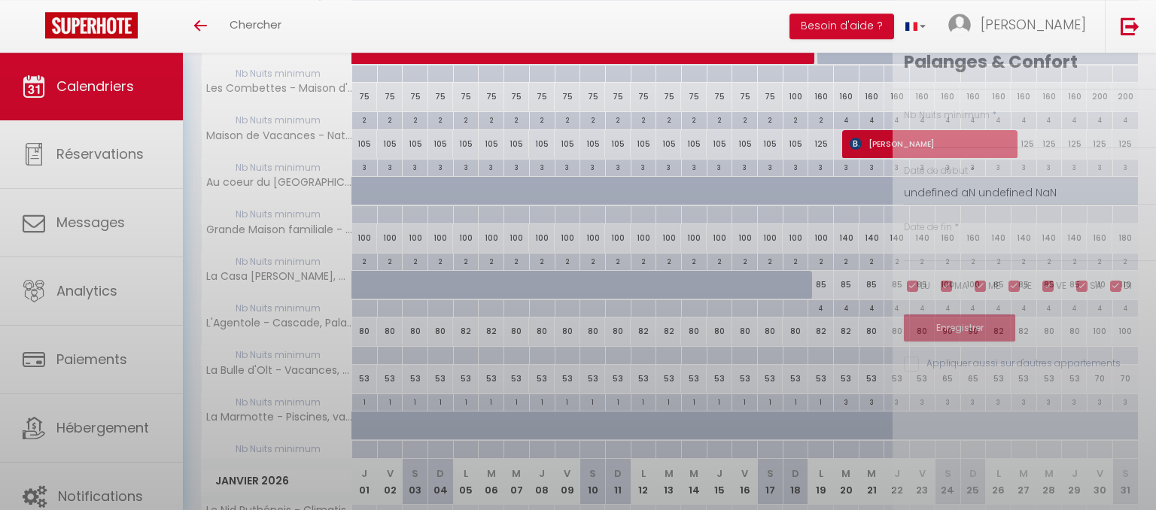
type input "Ven 19 Décembre 2025"
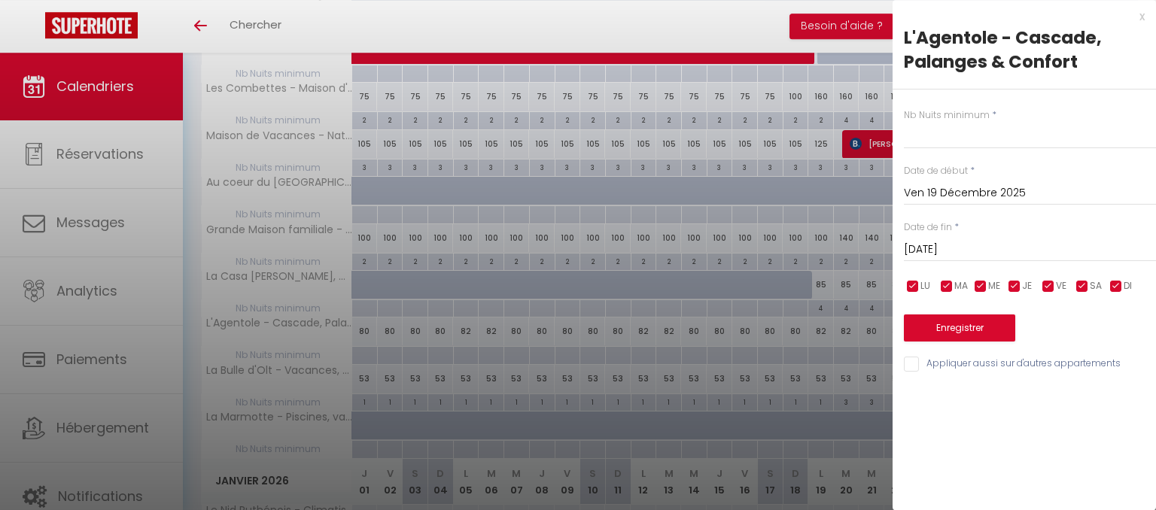
click at [1041, 248] on input "[DATE]" at bounding box center [1030, 250] width 252 height 20
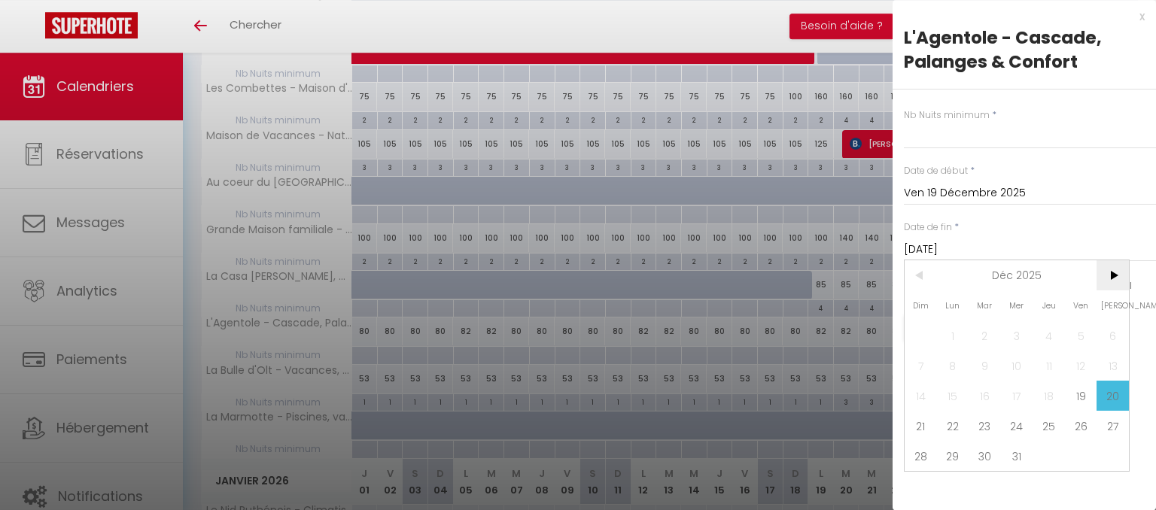
click at [1118, 275] on span ">" at bounding box center [1113, 275] width 32 height 30
click at [919, 362] on span "4" at bounding box center [921, 366] width 32 height 30
type input "Dim 04 Janvier 2026"
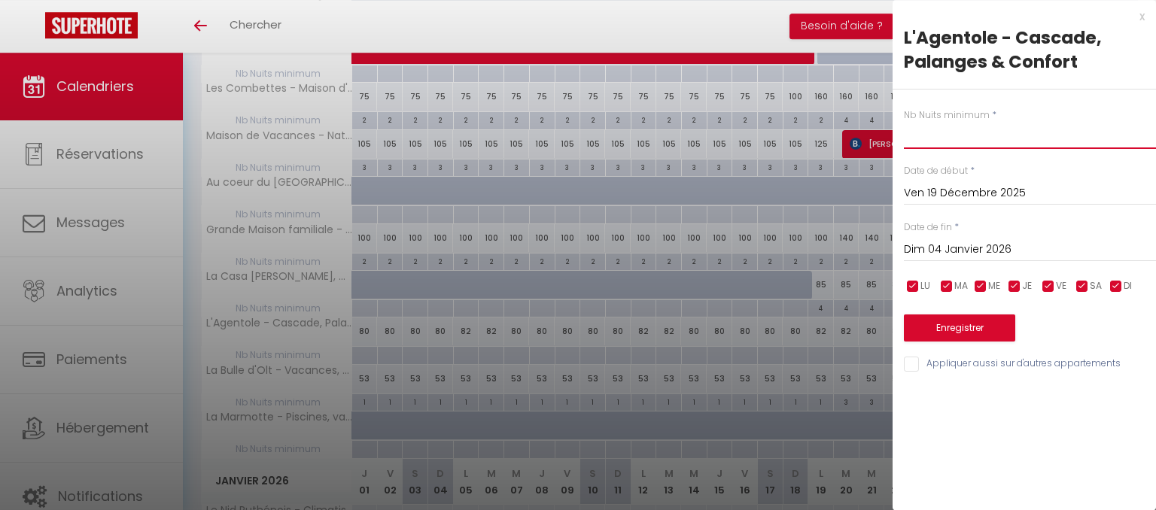
click at [941, 138] on input "text" at bounding box center [1030, 135] width 252 height 27
type input "4"
click at [953, 325] on button "Enregistrer" at bounding box center [959, 328] width 111 height 27
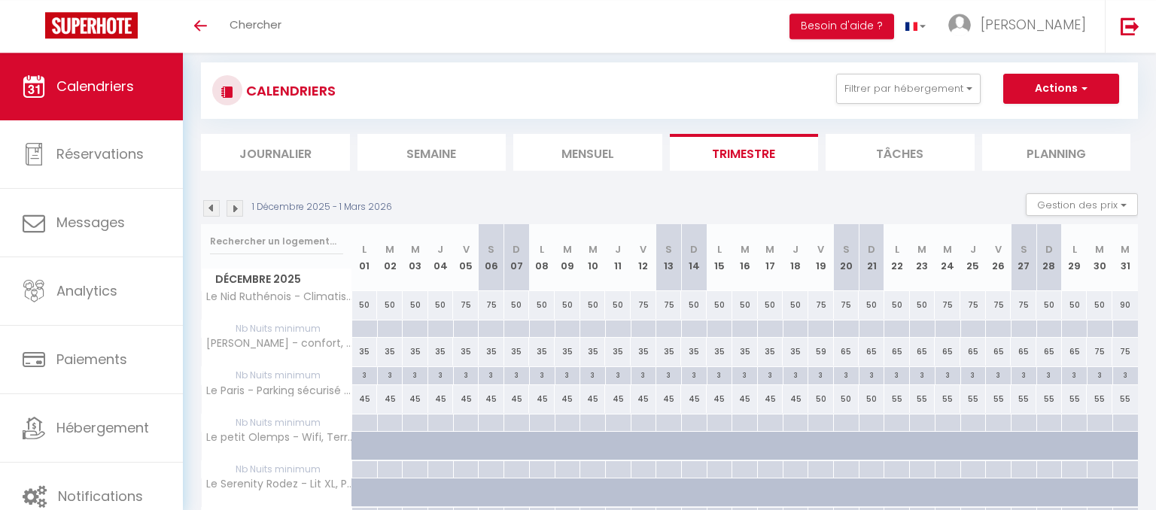
scroll to position [0, 0]
